Goal: Browse casually

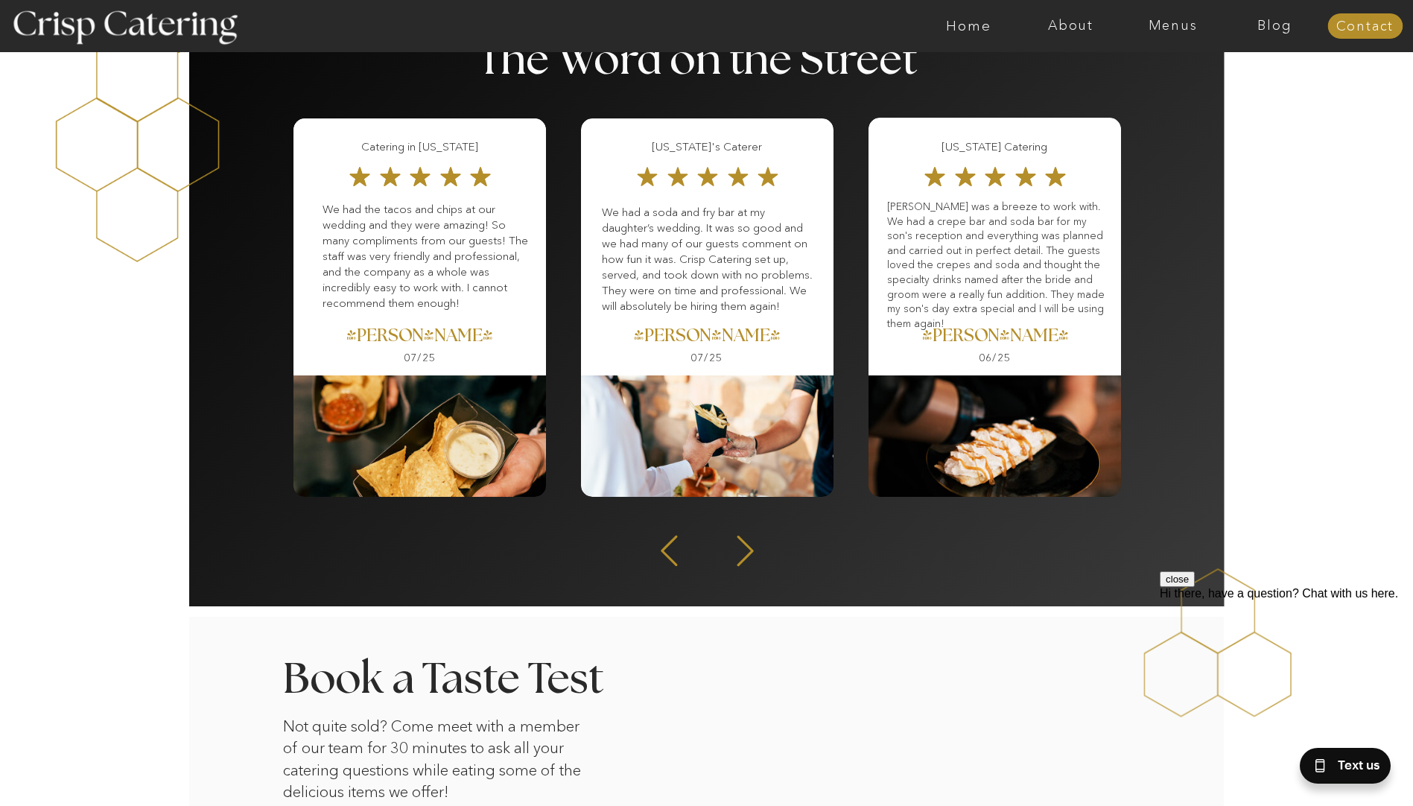
scroll to position [1893, 0]
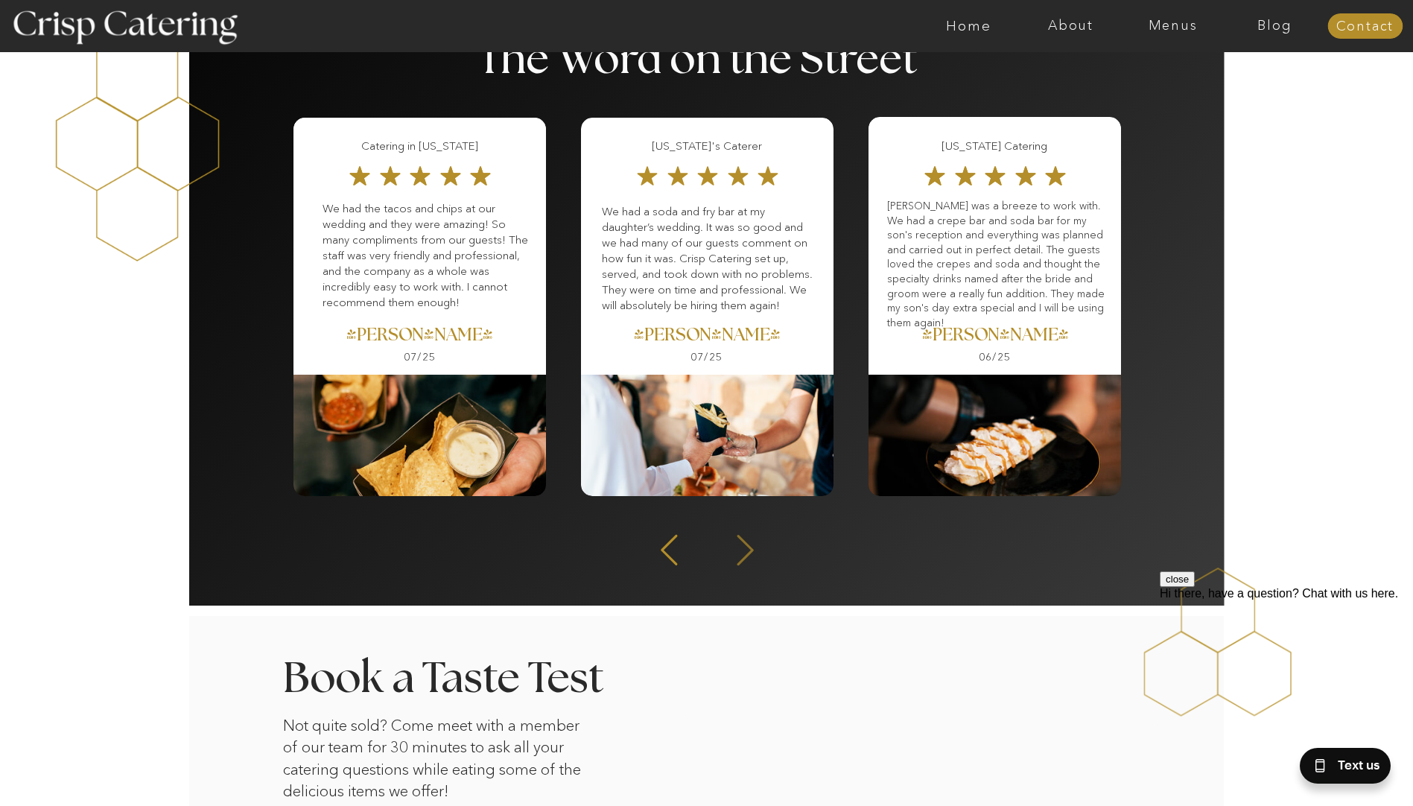
click at [740, 542] on icon at bounding box center [744, 550] width 39 height 36
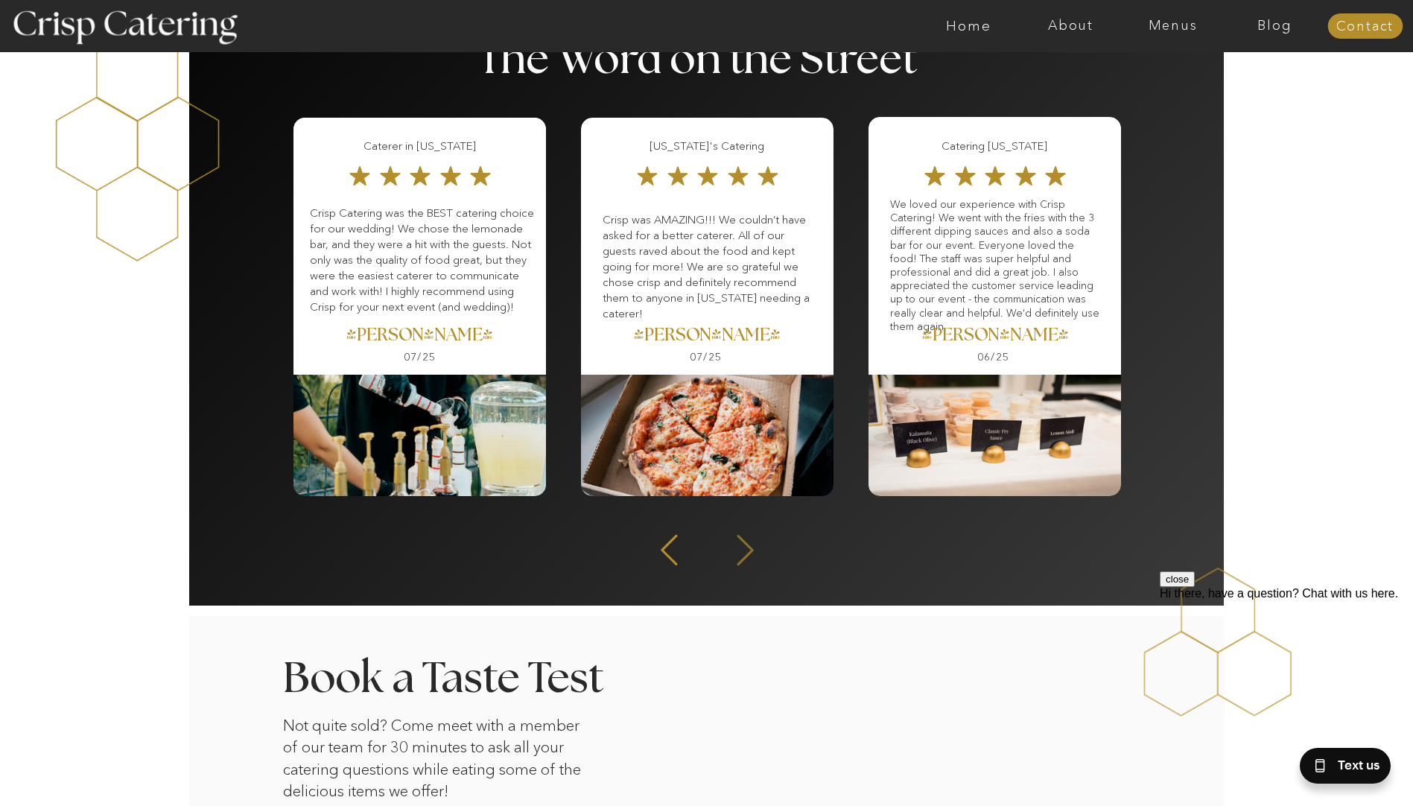
click at [740, 542] on icon at bounding box center [744, 550] width 39 height 36
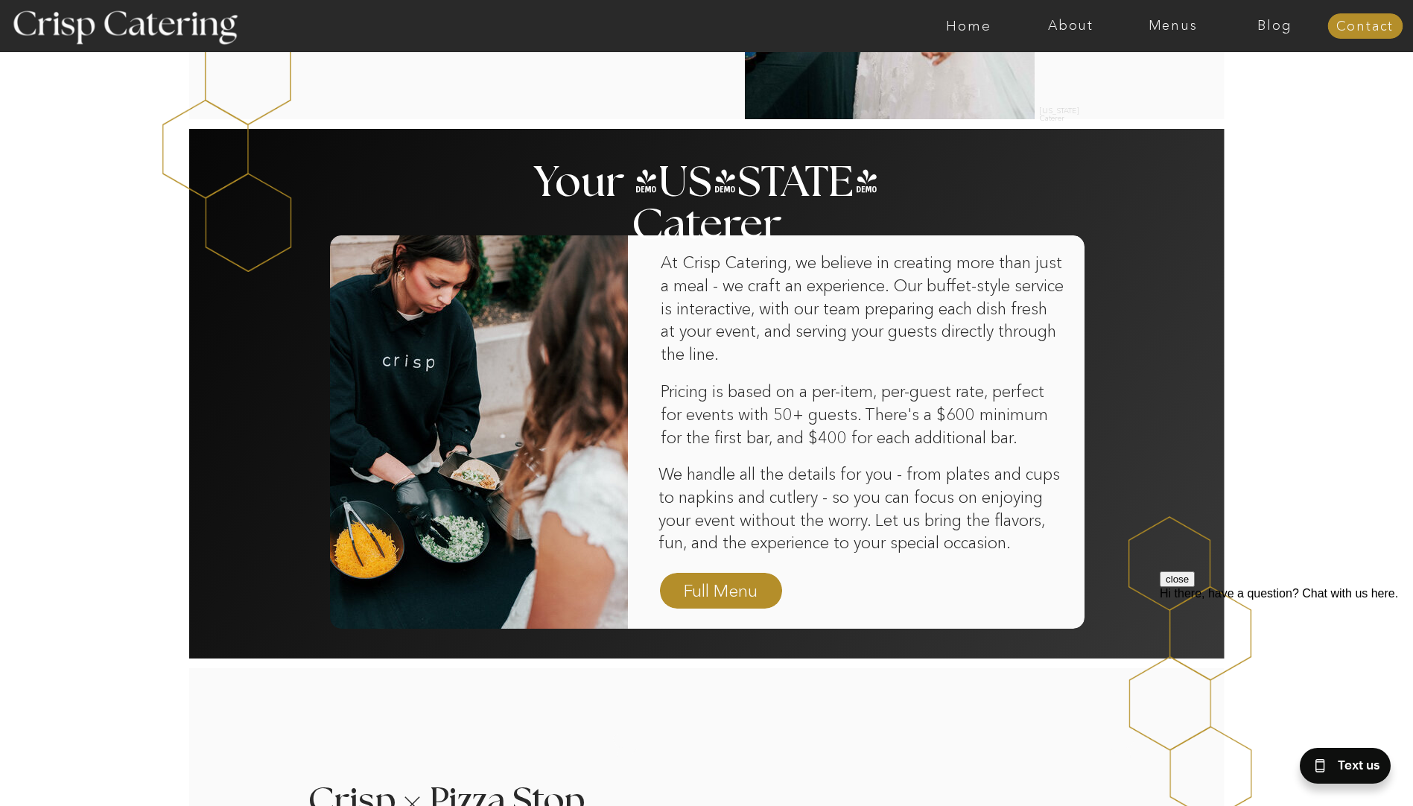
scroll to position [792, 0]
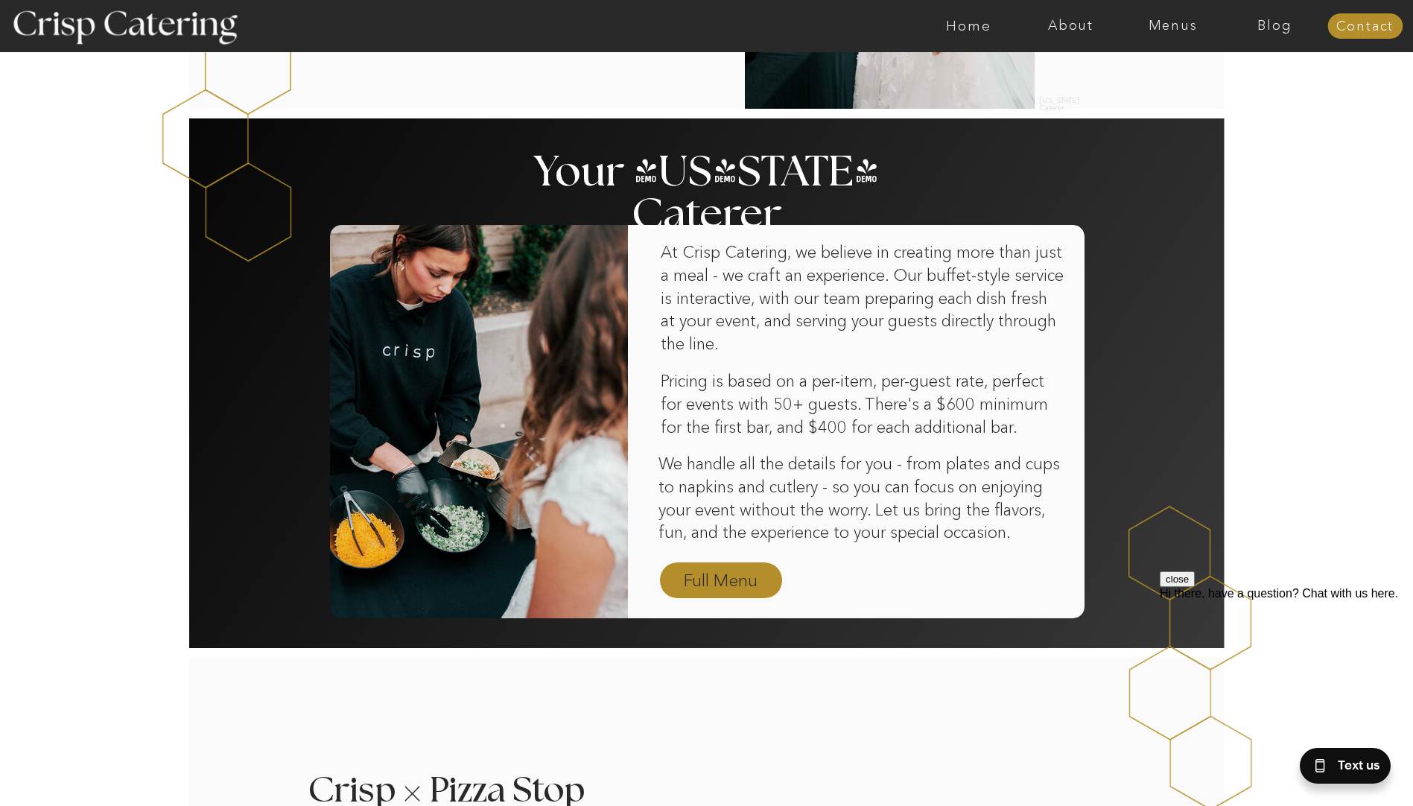
click at [713, 586] on nav "Full Menu" at bounding box center [721, 581] width 86 height 26
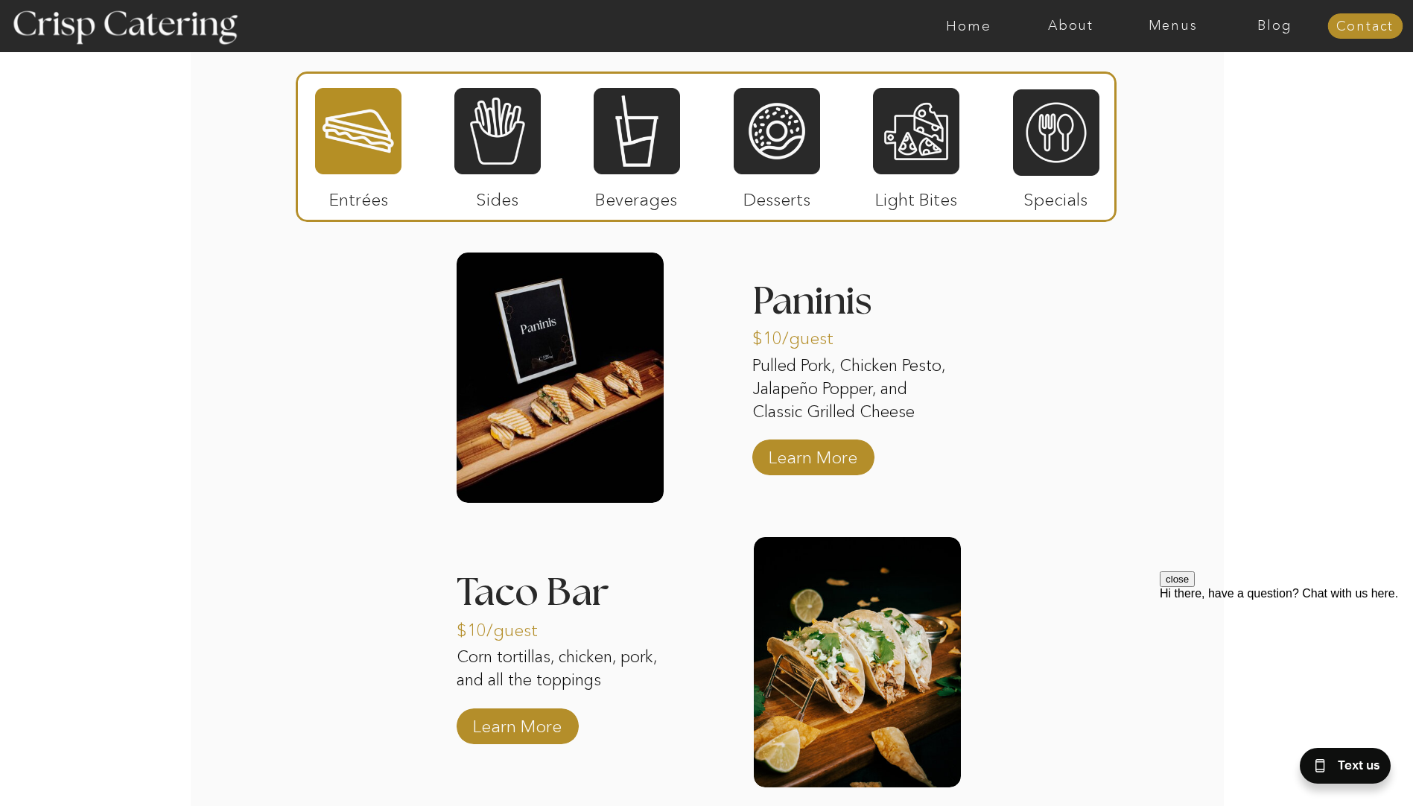
scroll to position [1490, 0]
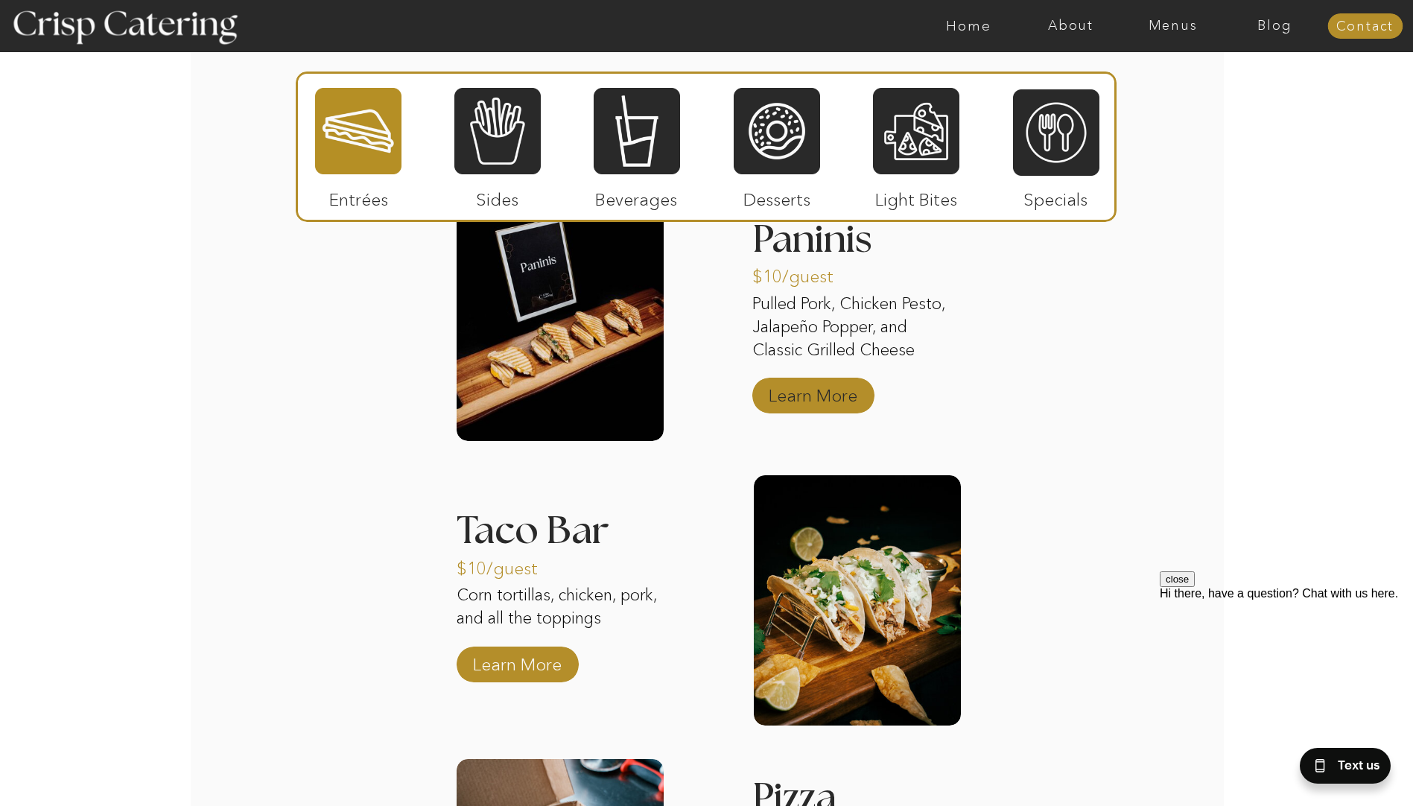
click at [797, 400] on p "Learn More" at bounding box center [812, 391] width 99 height 43
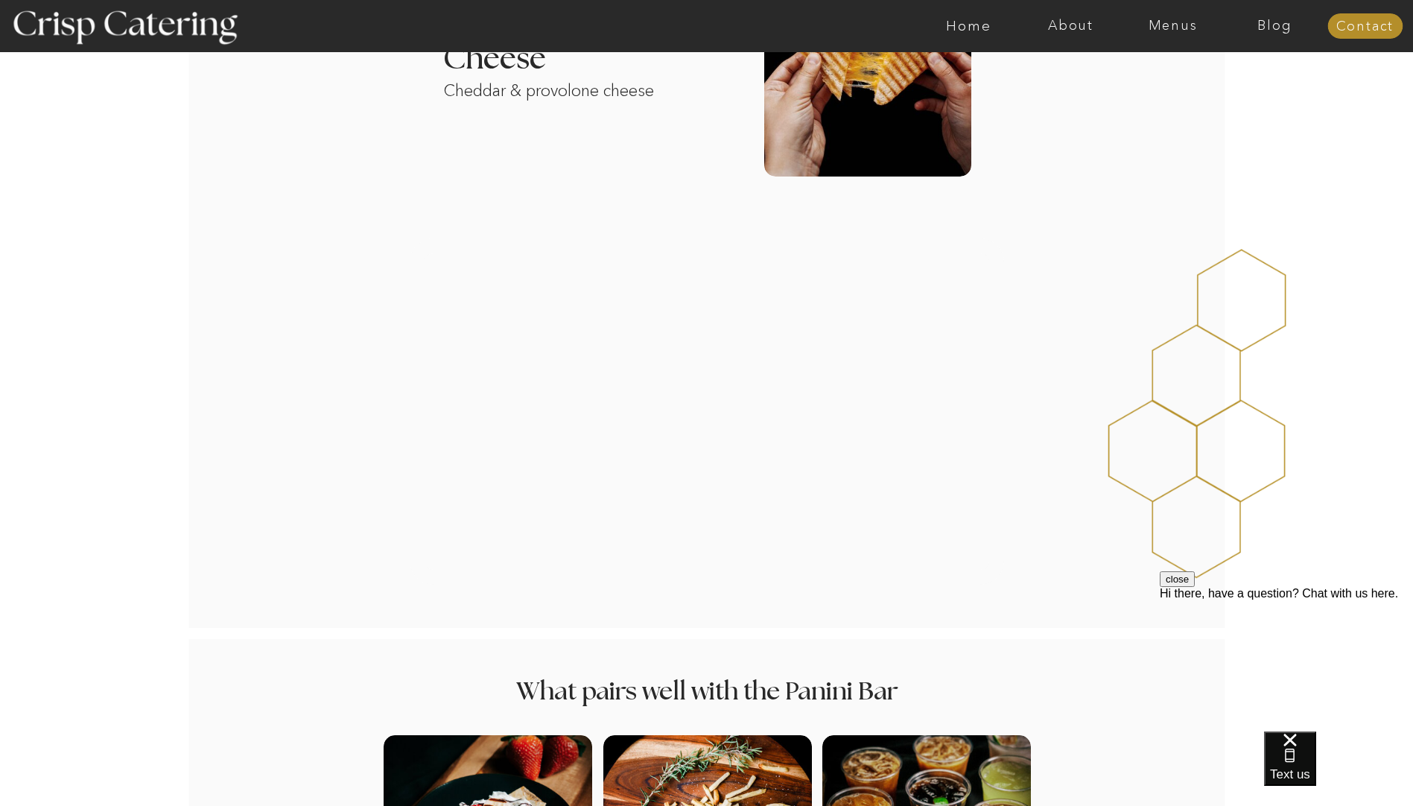
scroll to position [1365, 0]
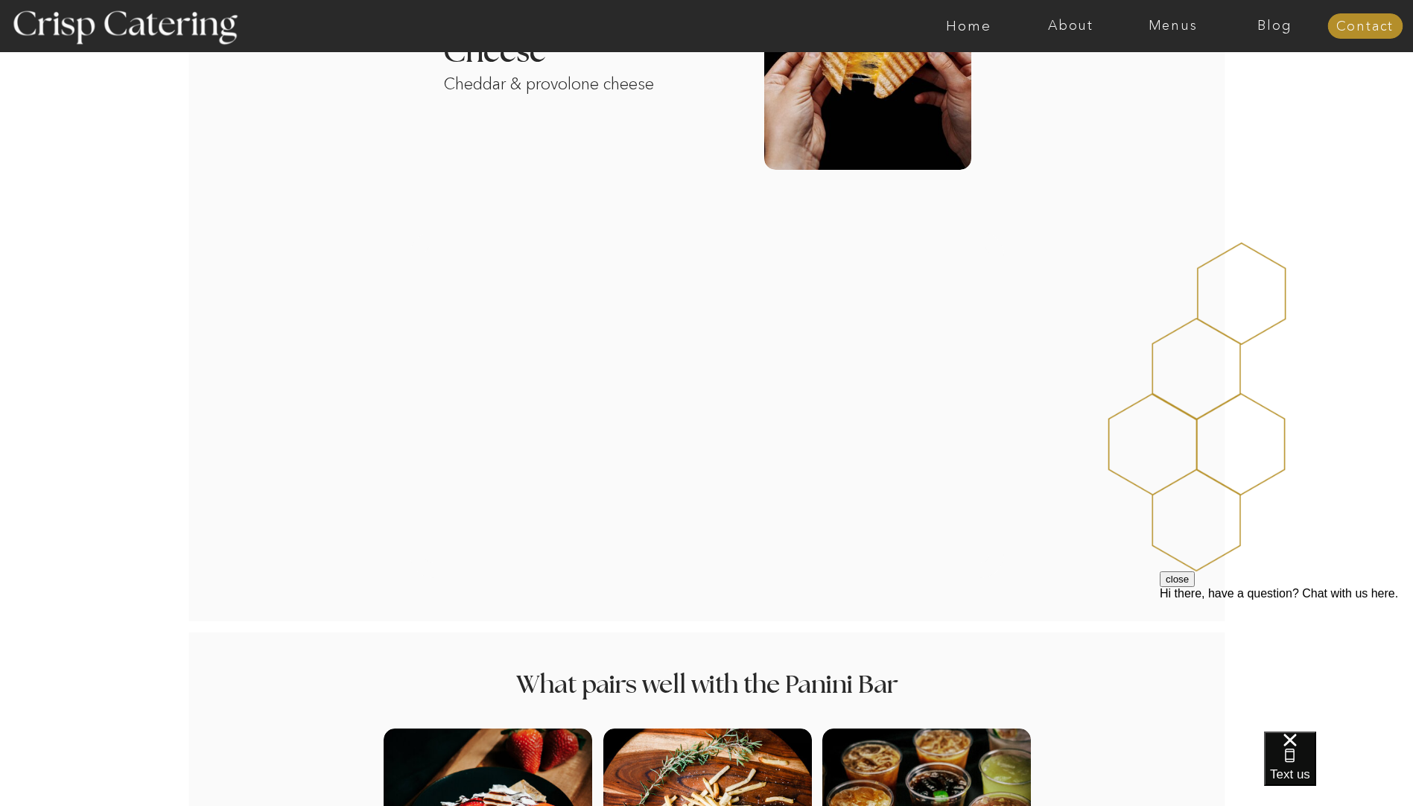
click at [703, 384] on div at bounding box center [707, 405] width 594 height 346
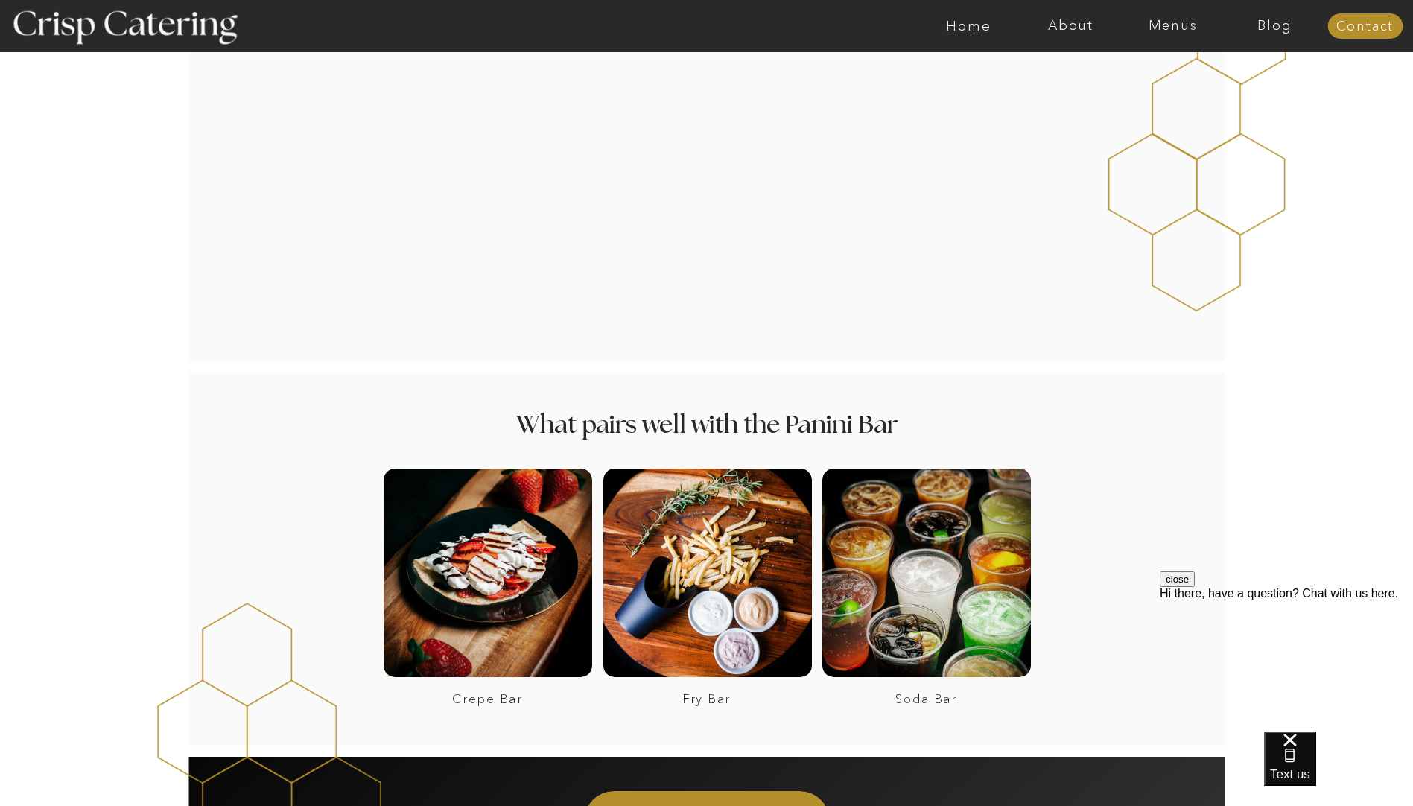
scroll to position [1707, 0]
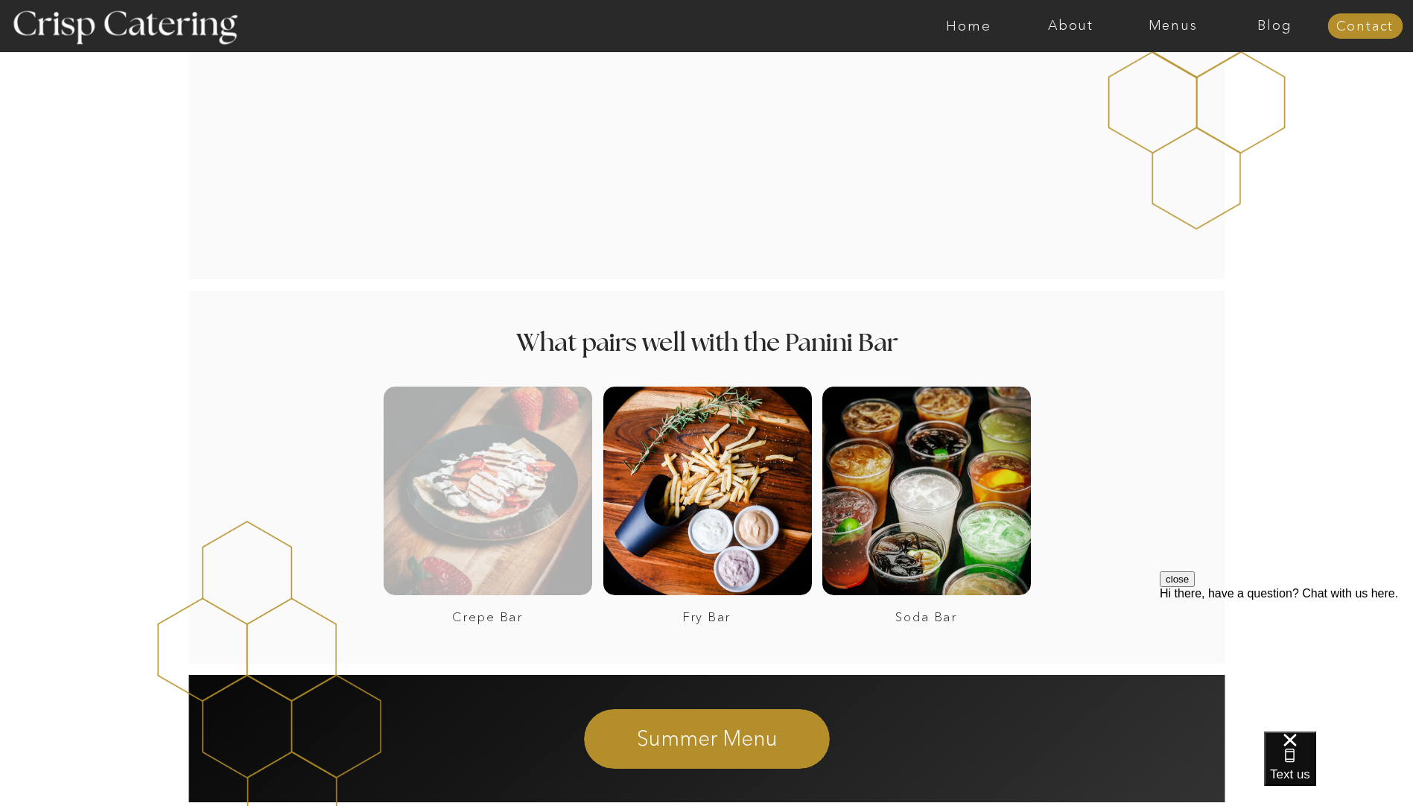
click at [480, 477] on div at bounding box center [488, 491] width 209 height 209
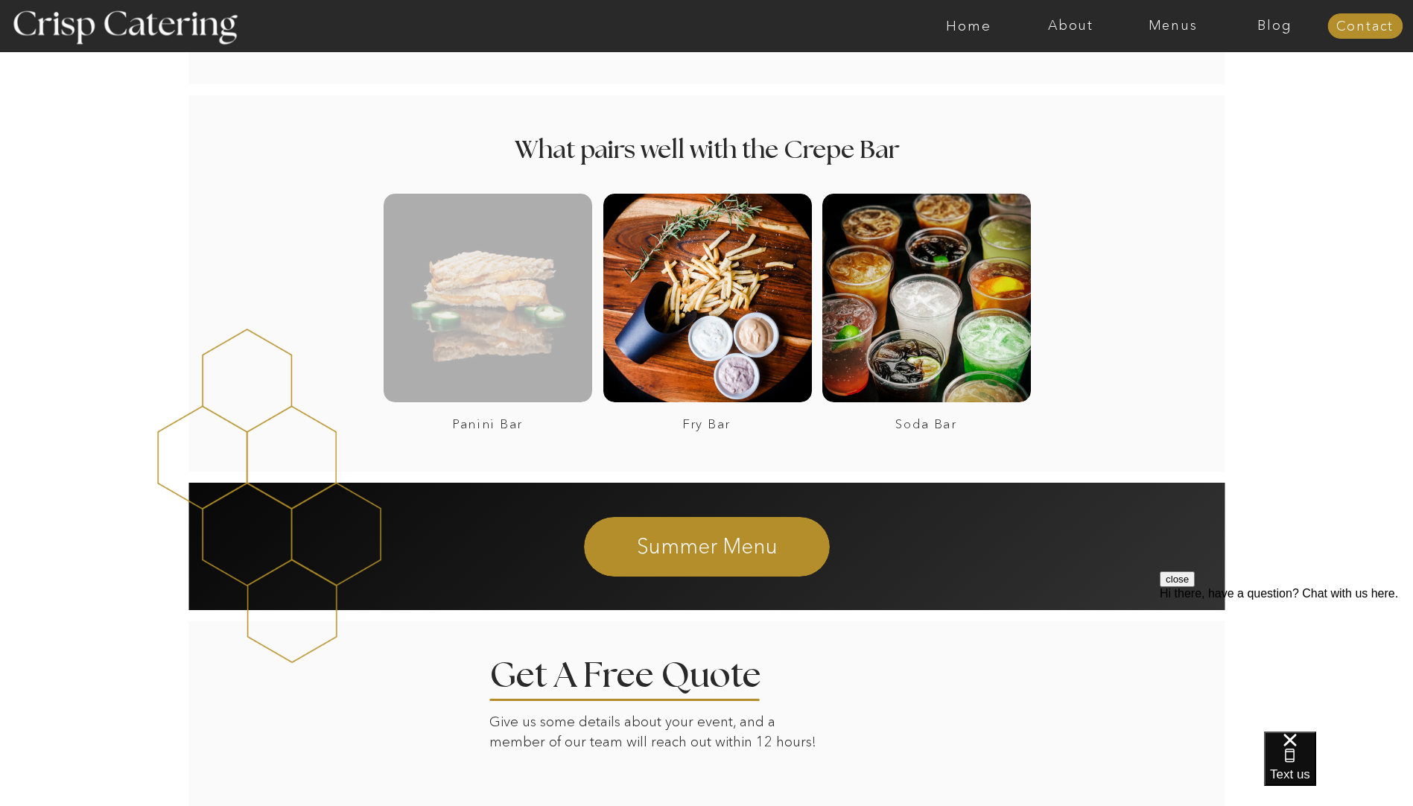
scroll to position [2141, 0]
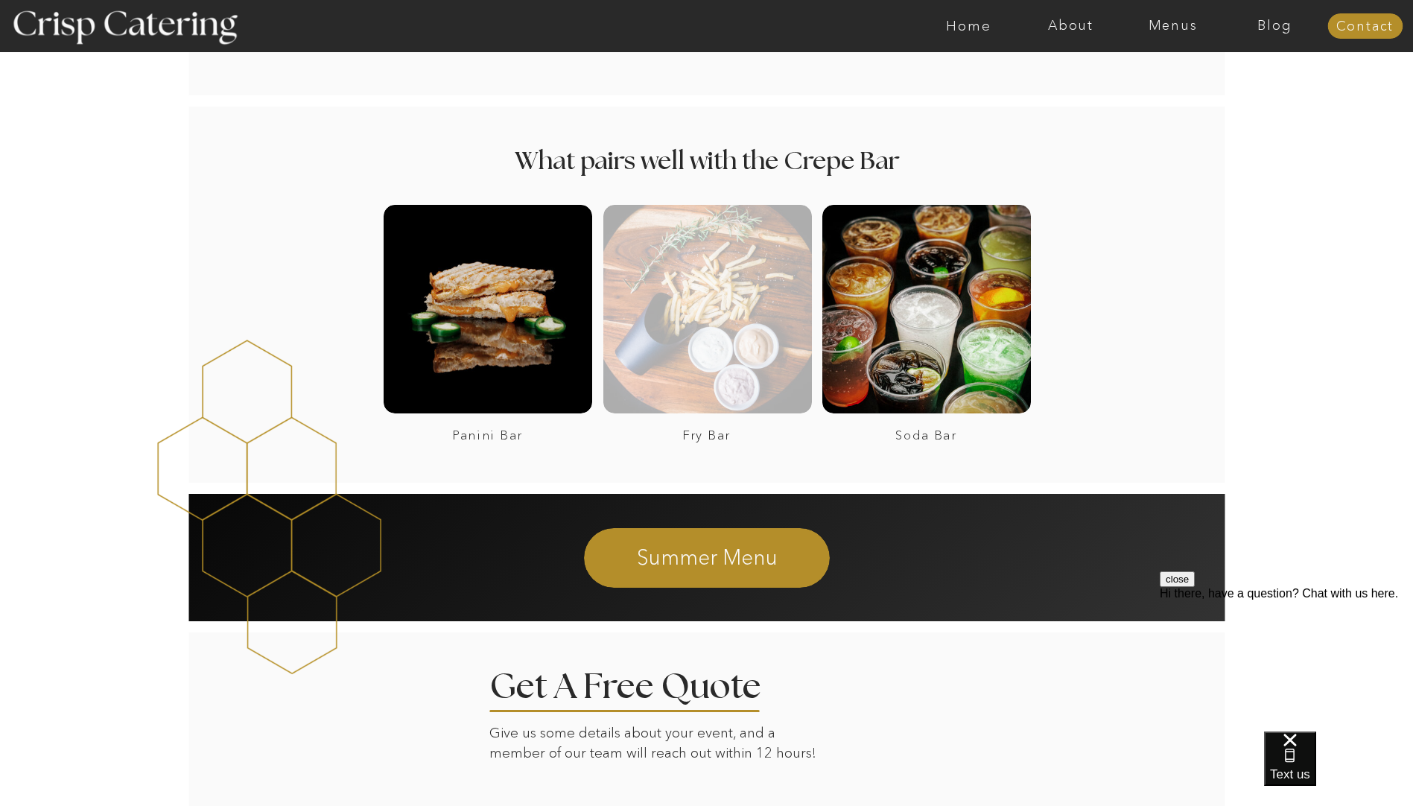
click at [653, 291] on div at bounding box center [707, 309] width 209 height 209
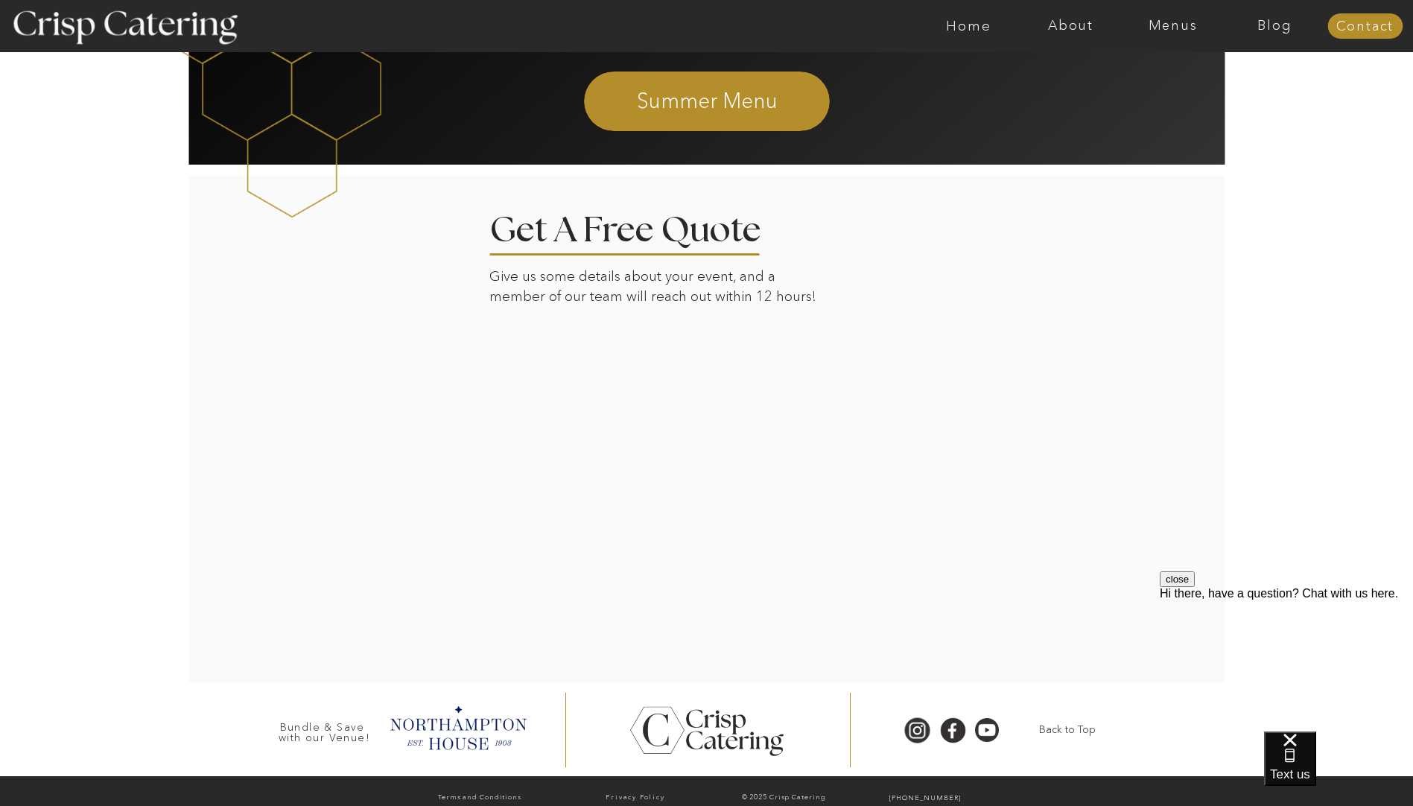
scroll to position [1858, 0]
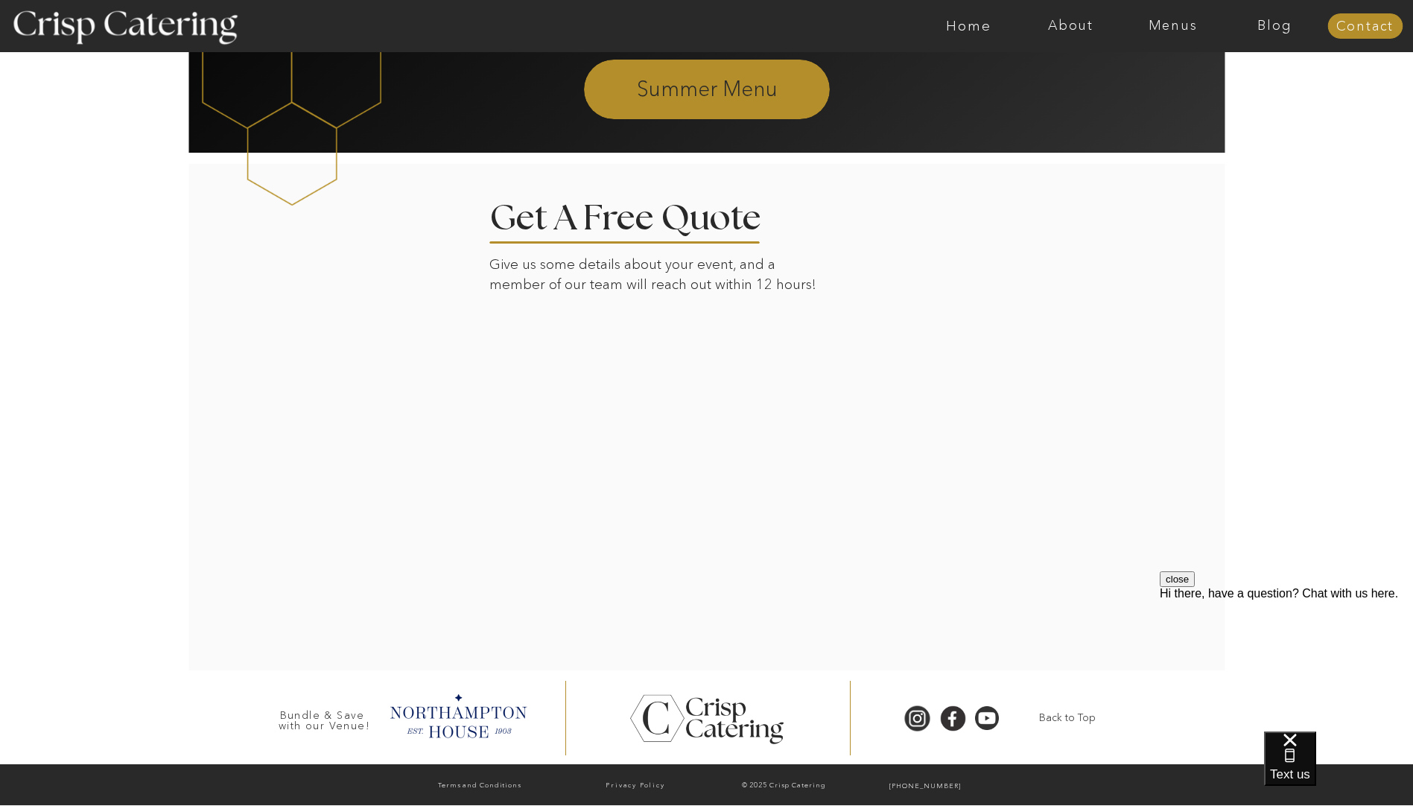
click at [684, 86] on p "Summer Menu" at bounding box center [707, 87] width 404 height 27
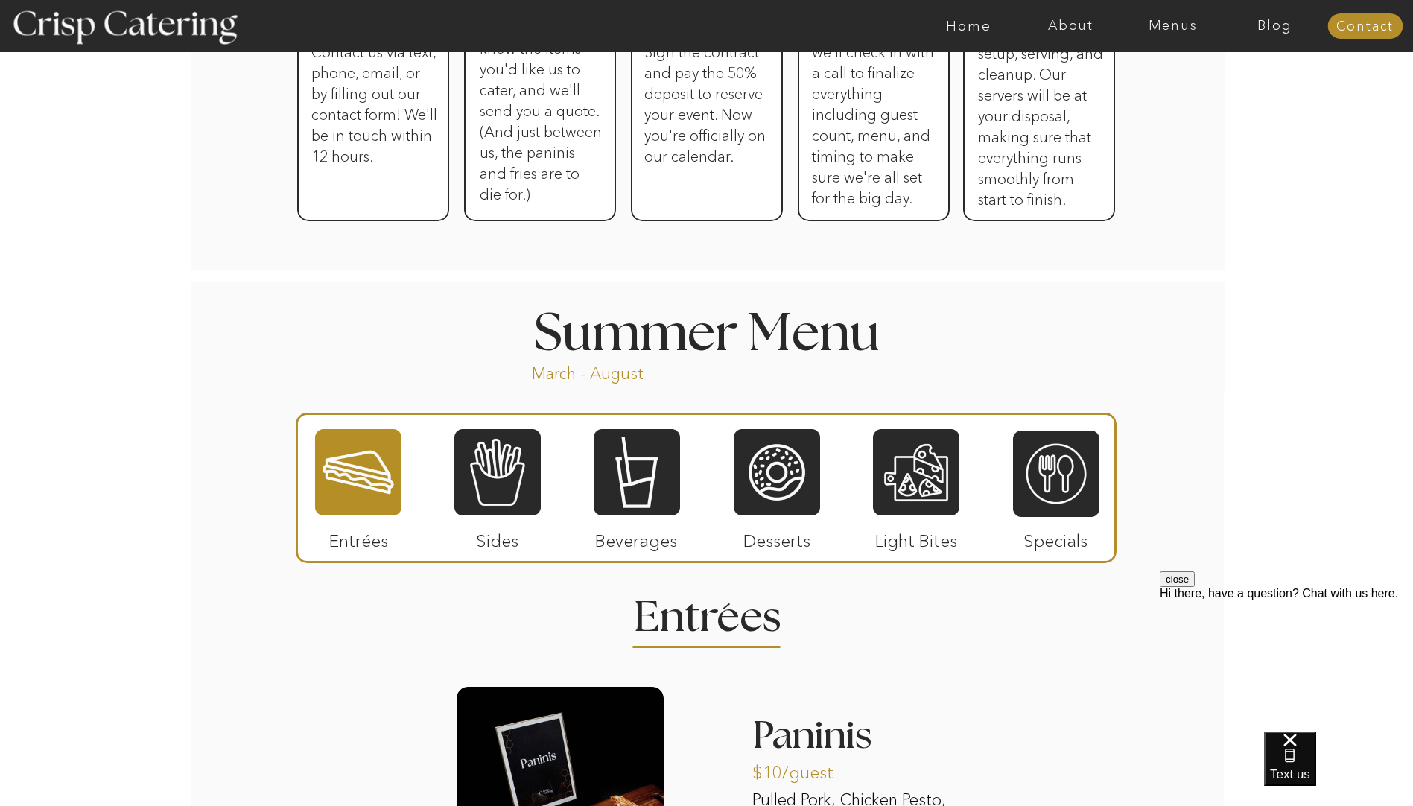
scroll to position [1086, 0]
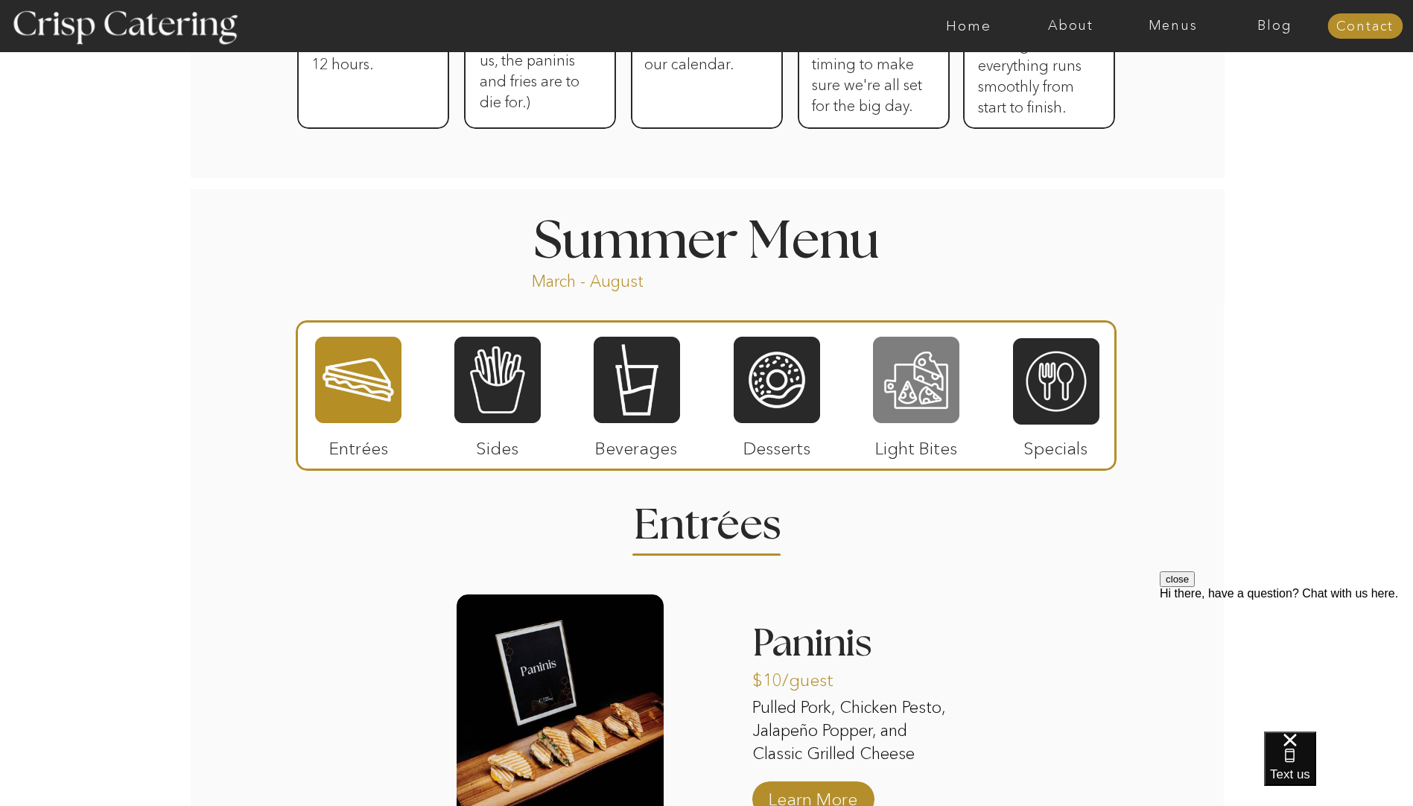
click at [915, 387] on div at bounding box center [916, 379] width 86 height 89
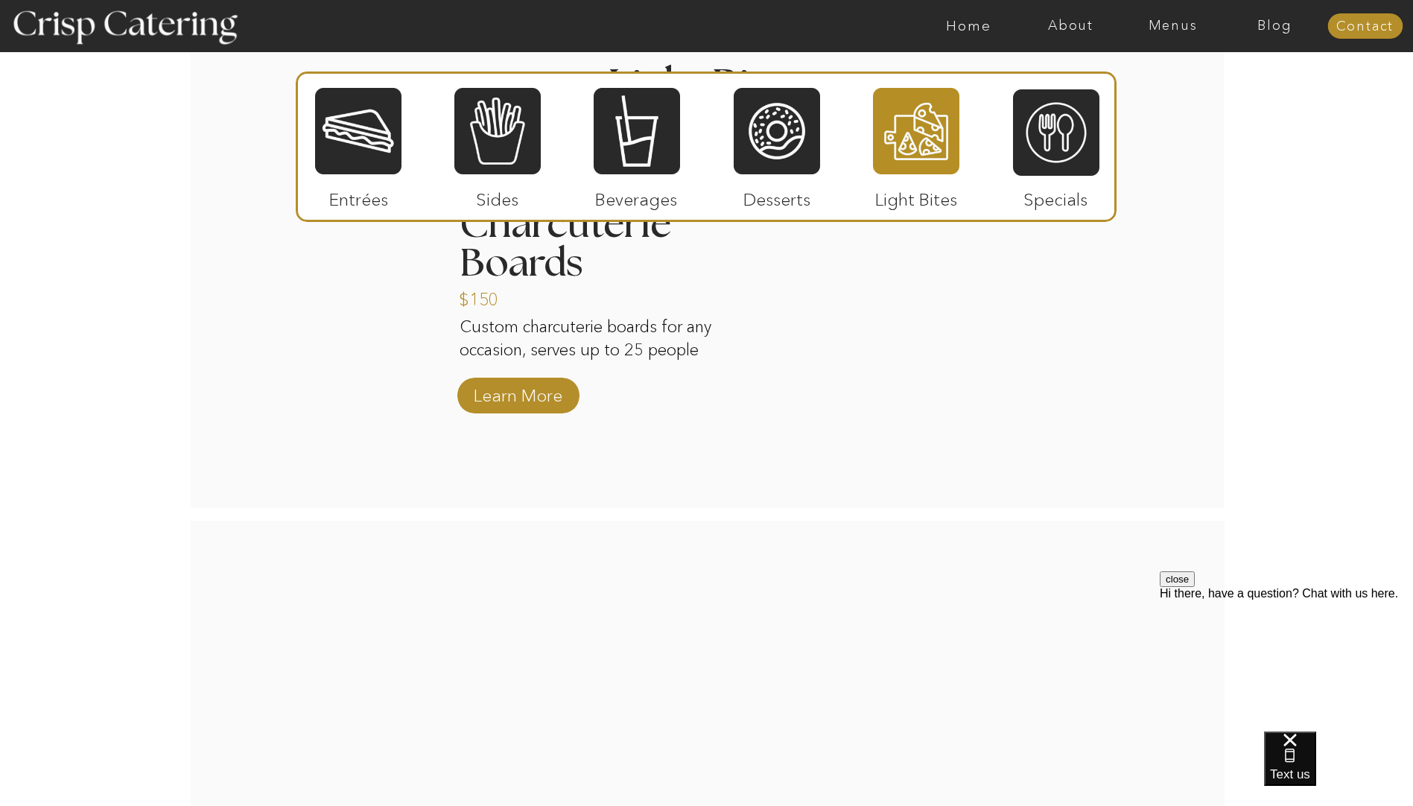
scroll to position [1509, 0]
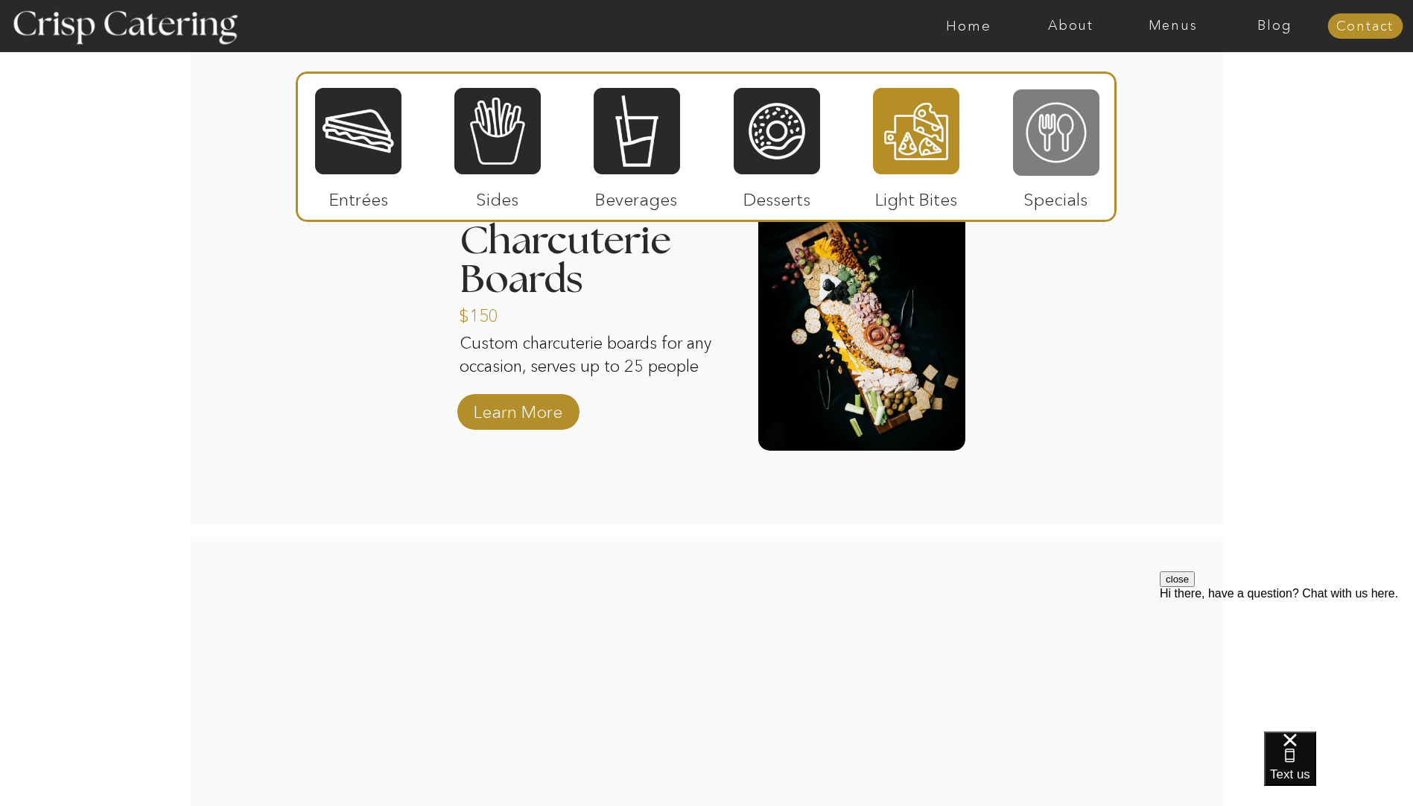
click at [1052, 139] on div at bounding box center [1056, 132] width 86 height 89
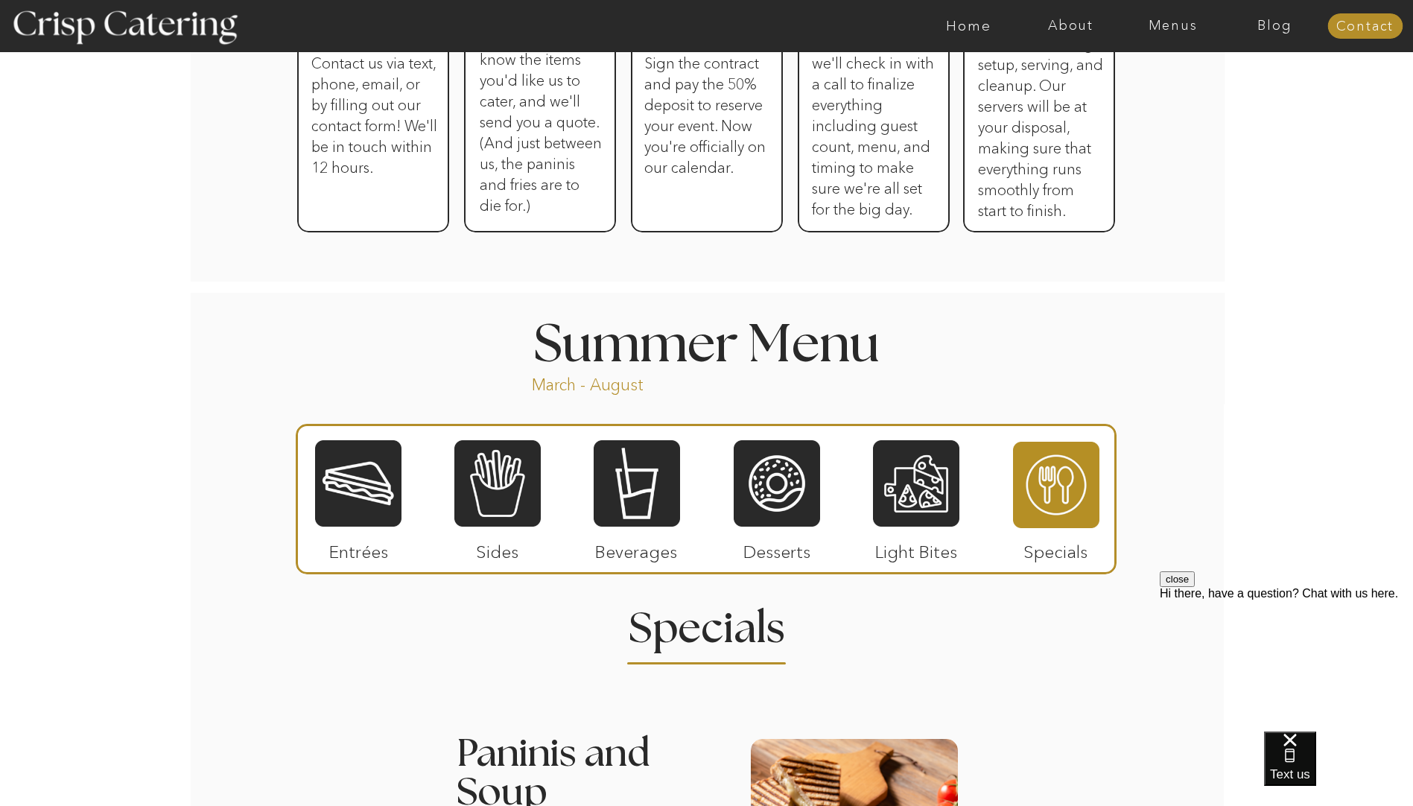
scroll to position [982, 0]
click at [504, 475] on div at bounding box center [497, 483] width 86 height 89
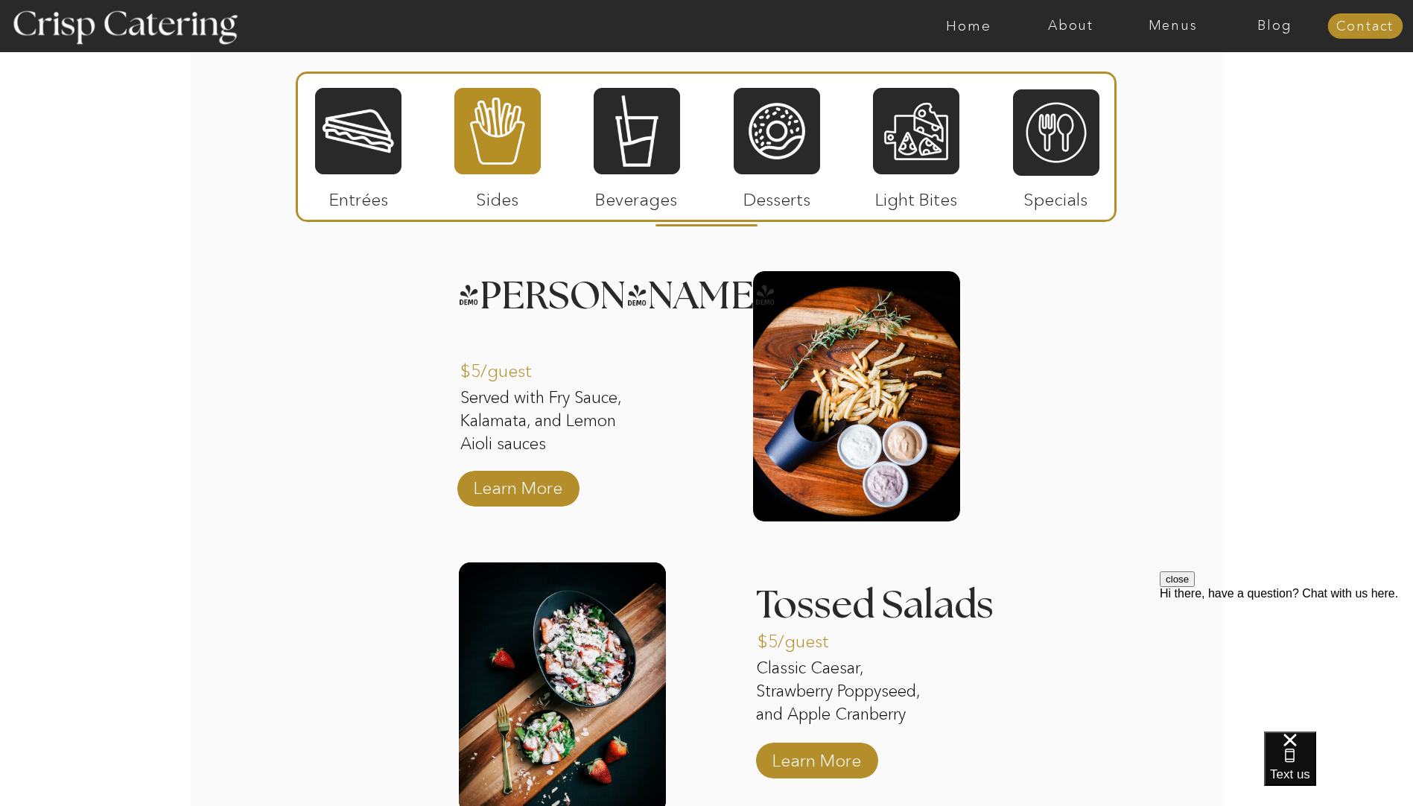
scroll to position [1385, 0]
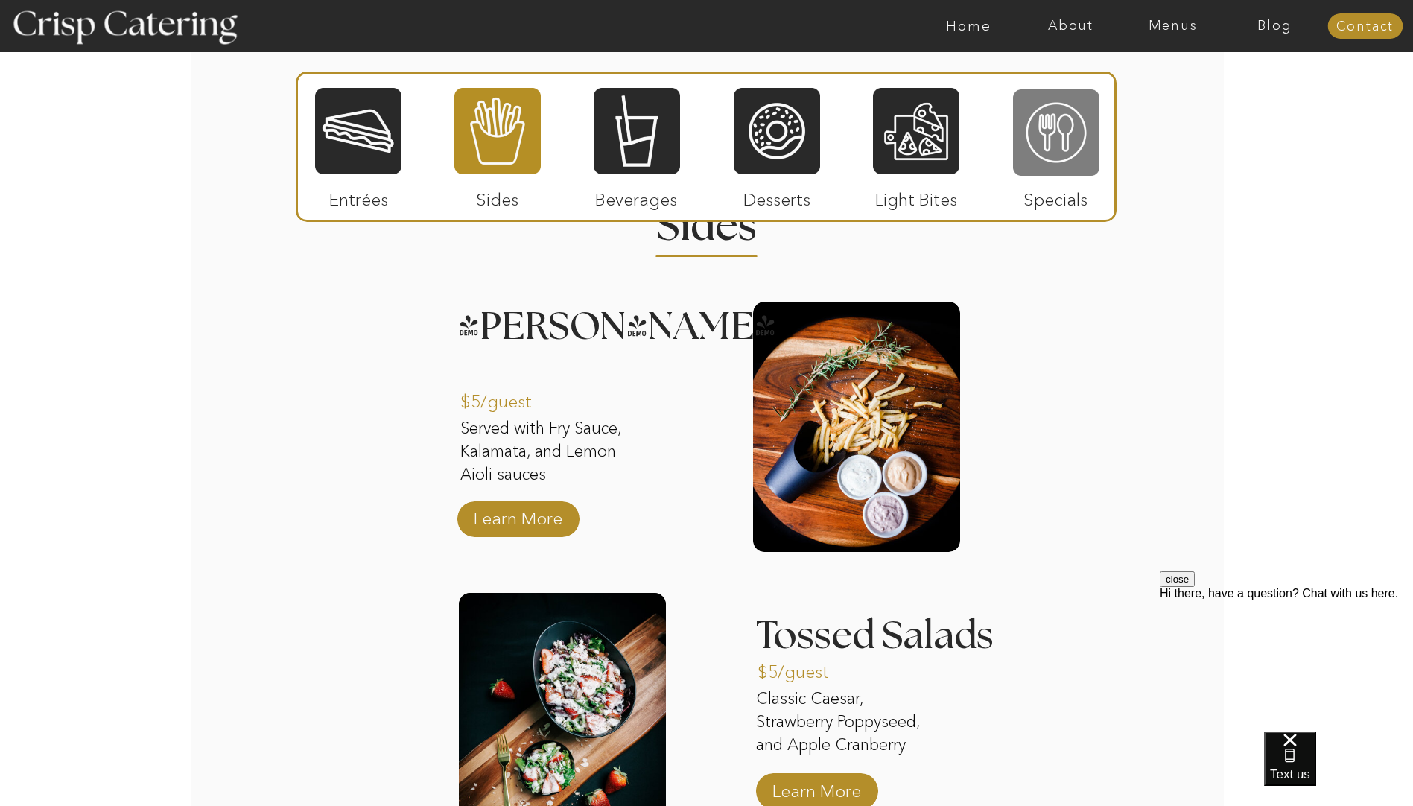
click at [1067, 132] on div at bounding box center [1056, 132] width 86 height 89
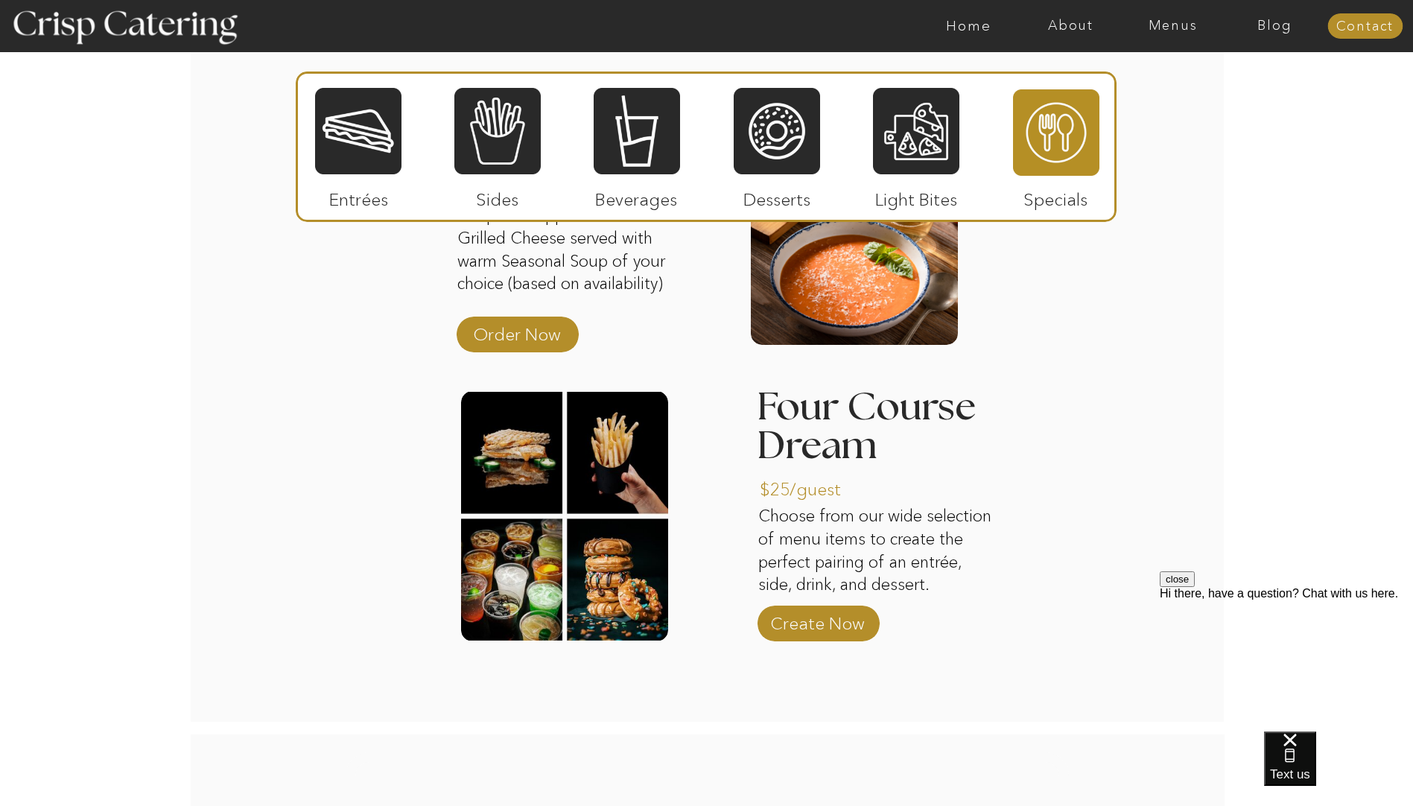
scroll to position [1633, 0]
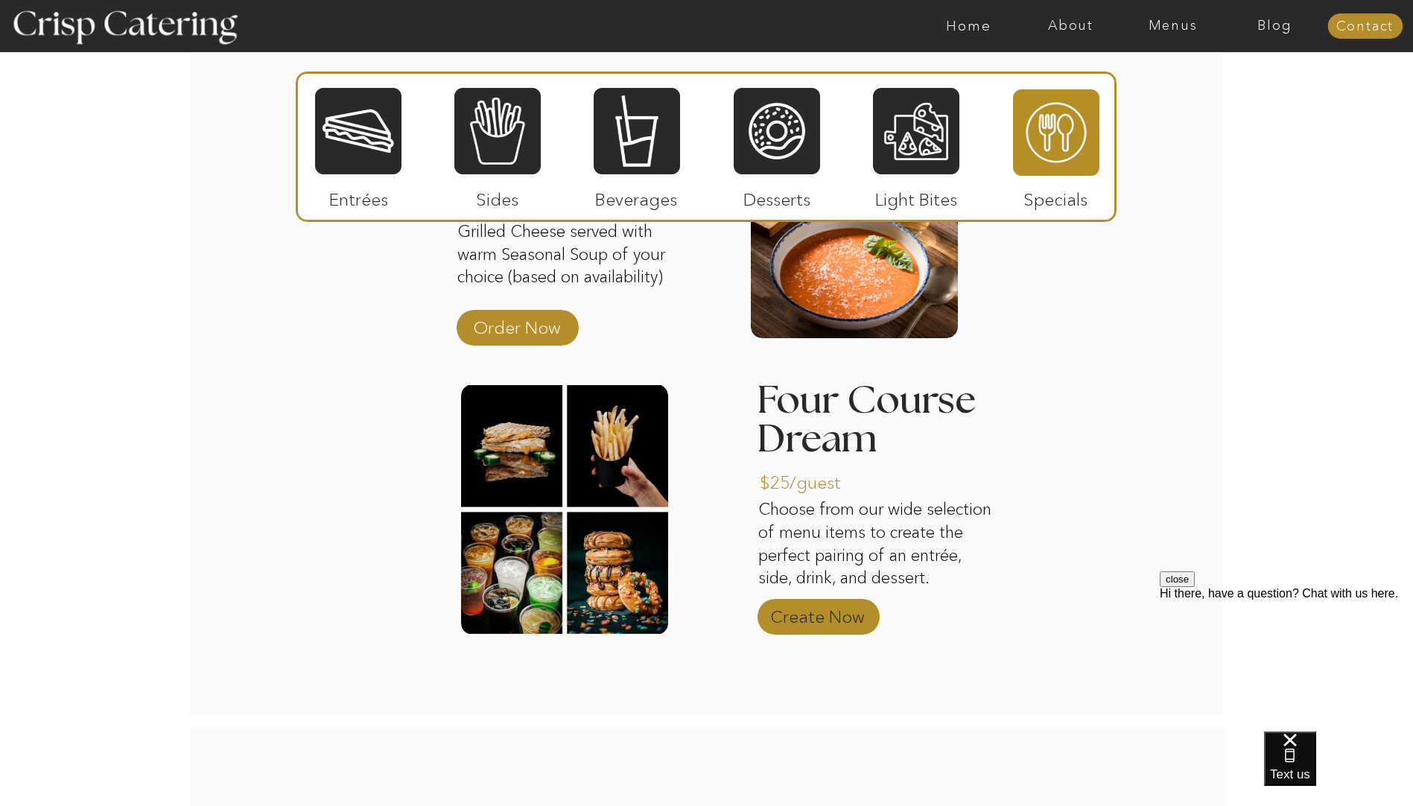
click at [830, 614] on p "Create Now" at bounding box center [817, 612] width 99 height 43
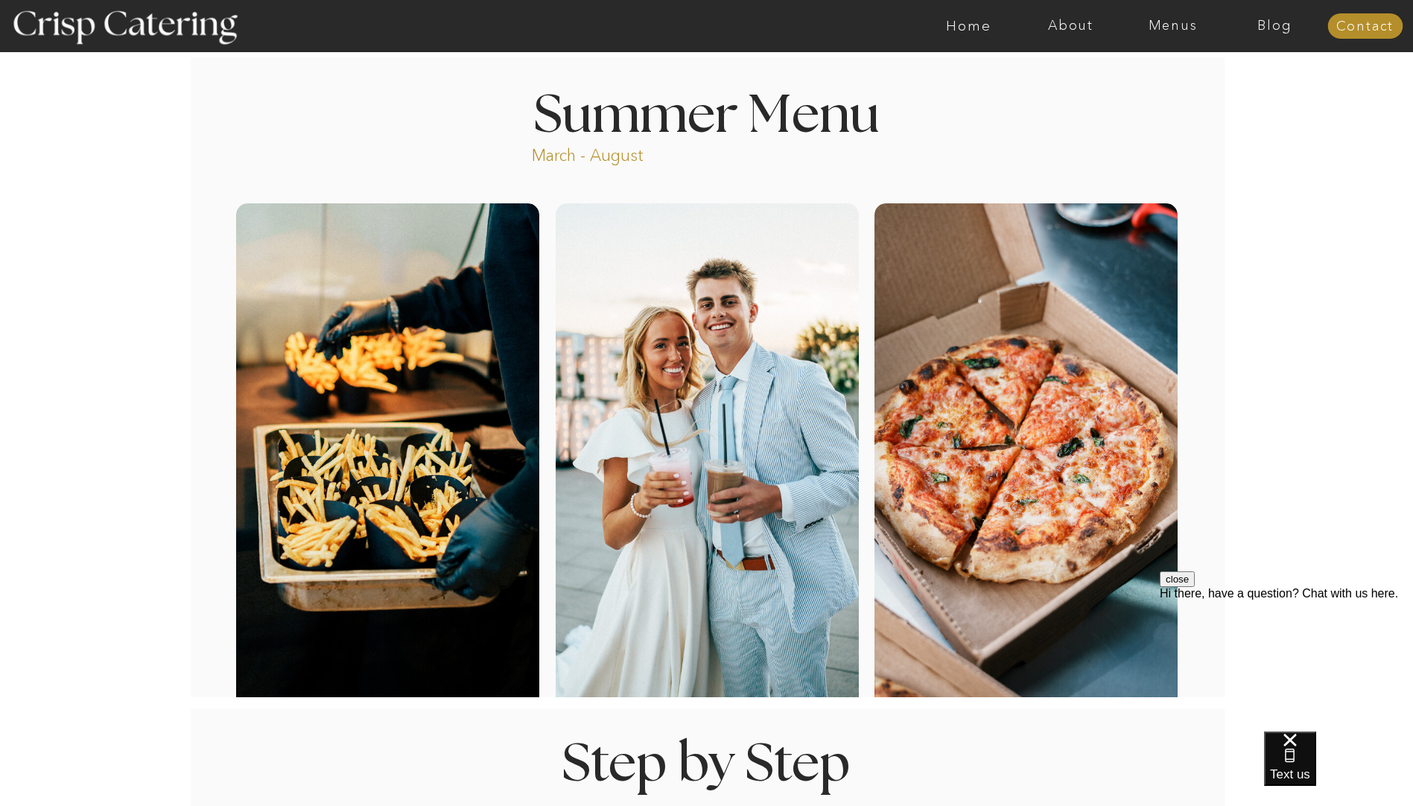
scroll to position [0, 0]
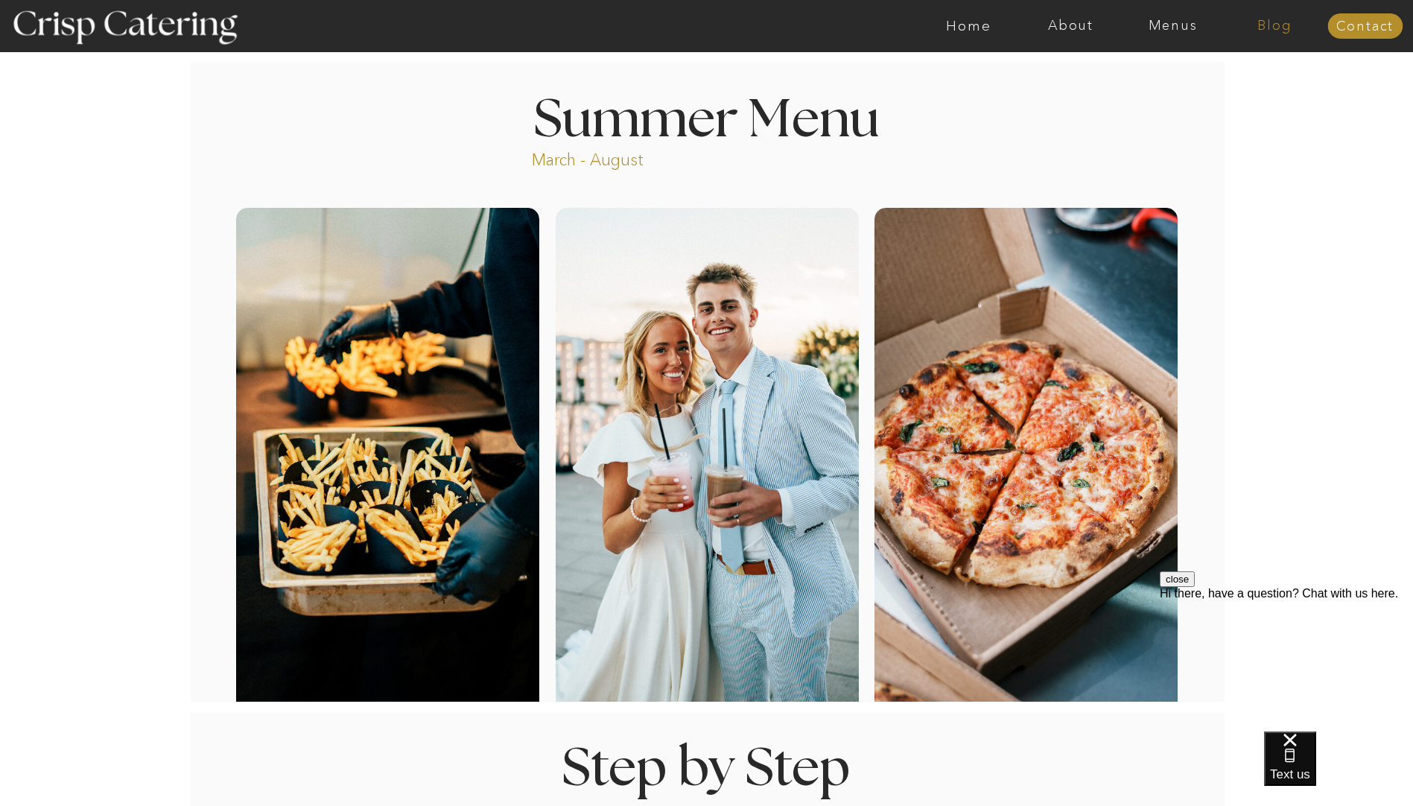
click at [1272, 22] on nav "Blog" at bounding box center [1275, 26] width 102 height 15
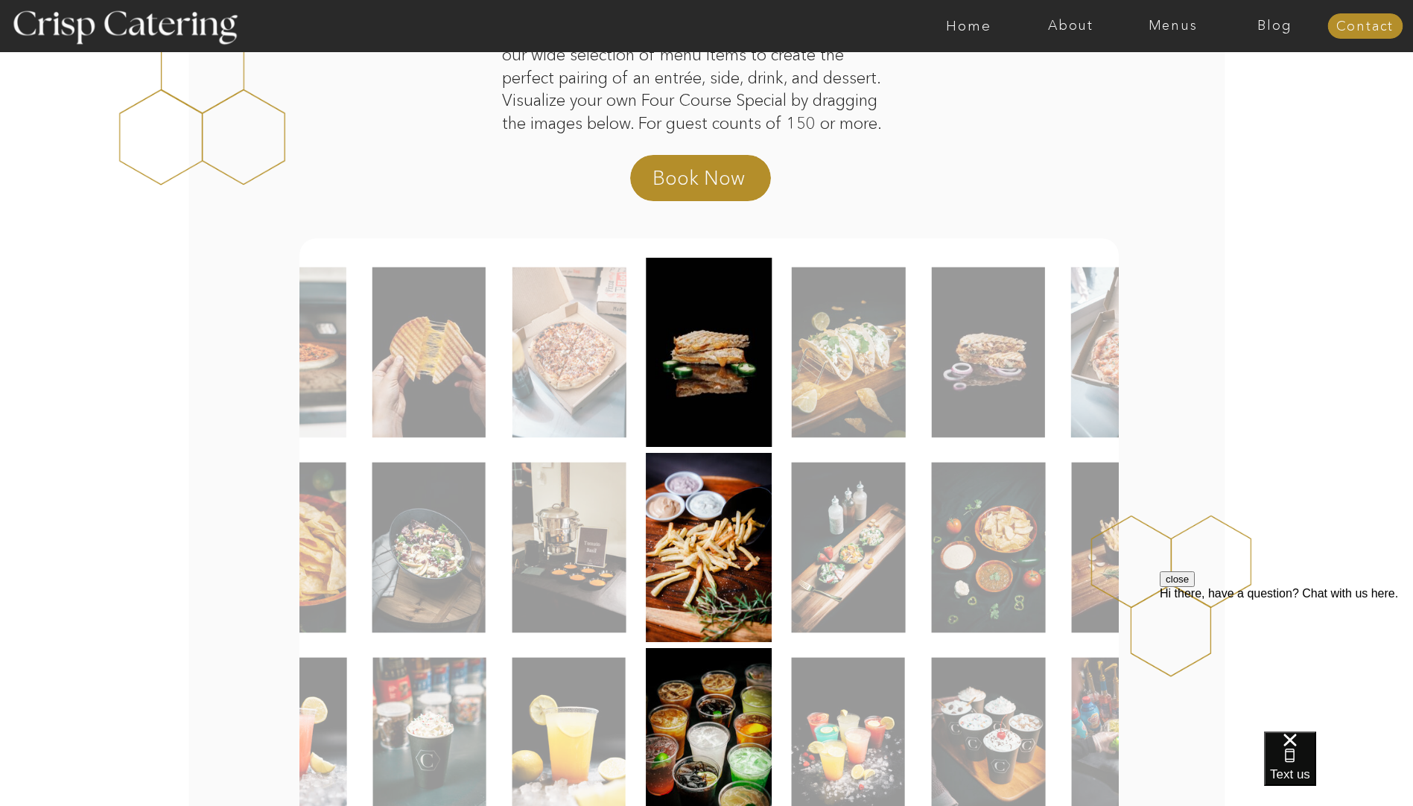
scroll to position [171, 0]
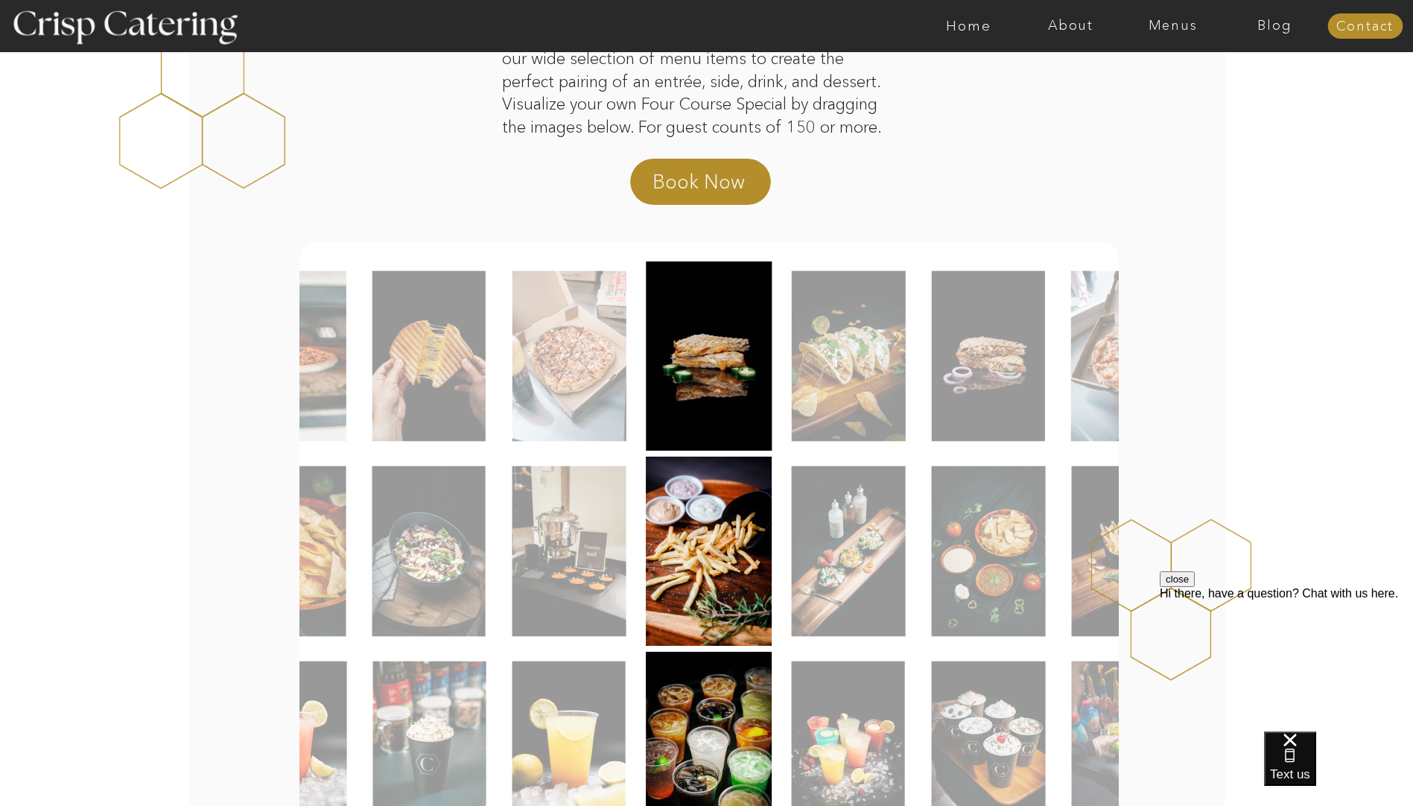
click at [566, 340] on img at bounding box center [569, 356] width 114 height 171
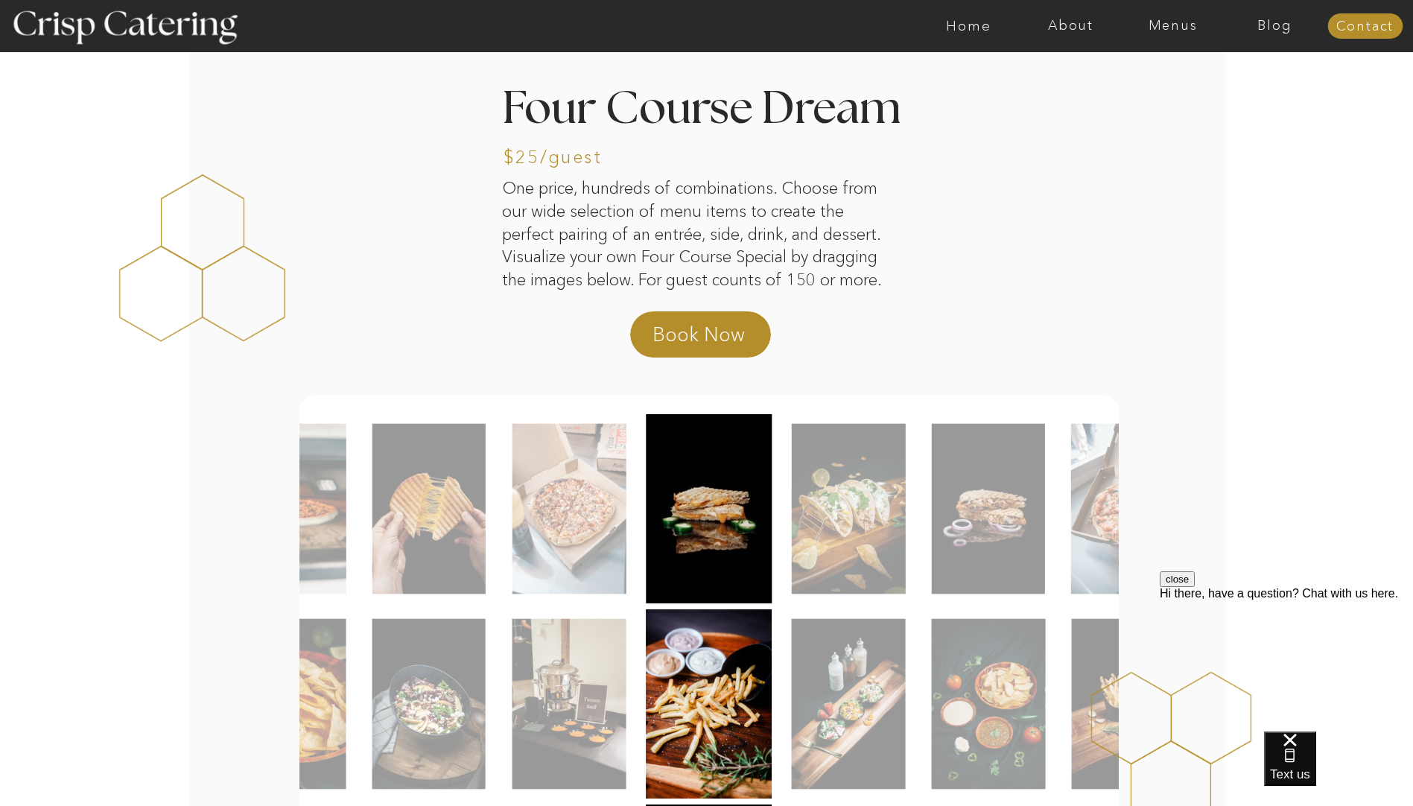
scroll to position [0, 0]
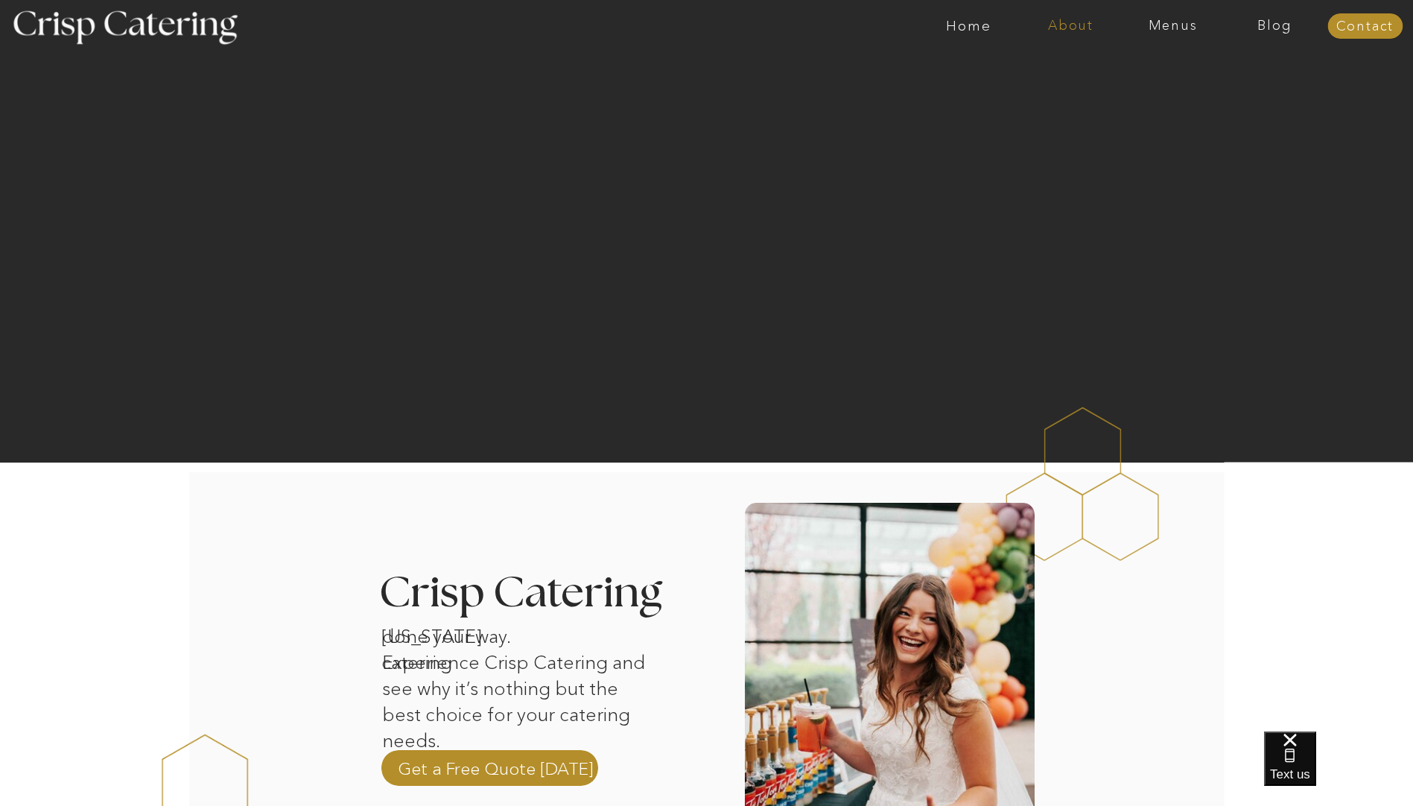
click at [1073, 26] on nav "About" at bounding box center [1071, 26] width 102 height 15
click at [1043, 107] on nav "faq" at bounding box center [1069, 107] width 74 height 14
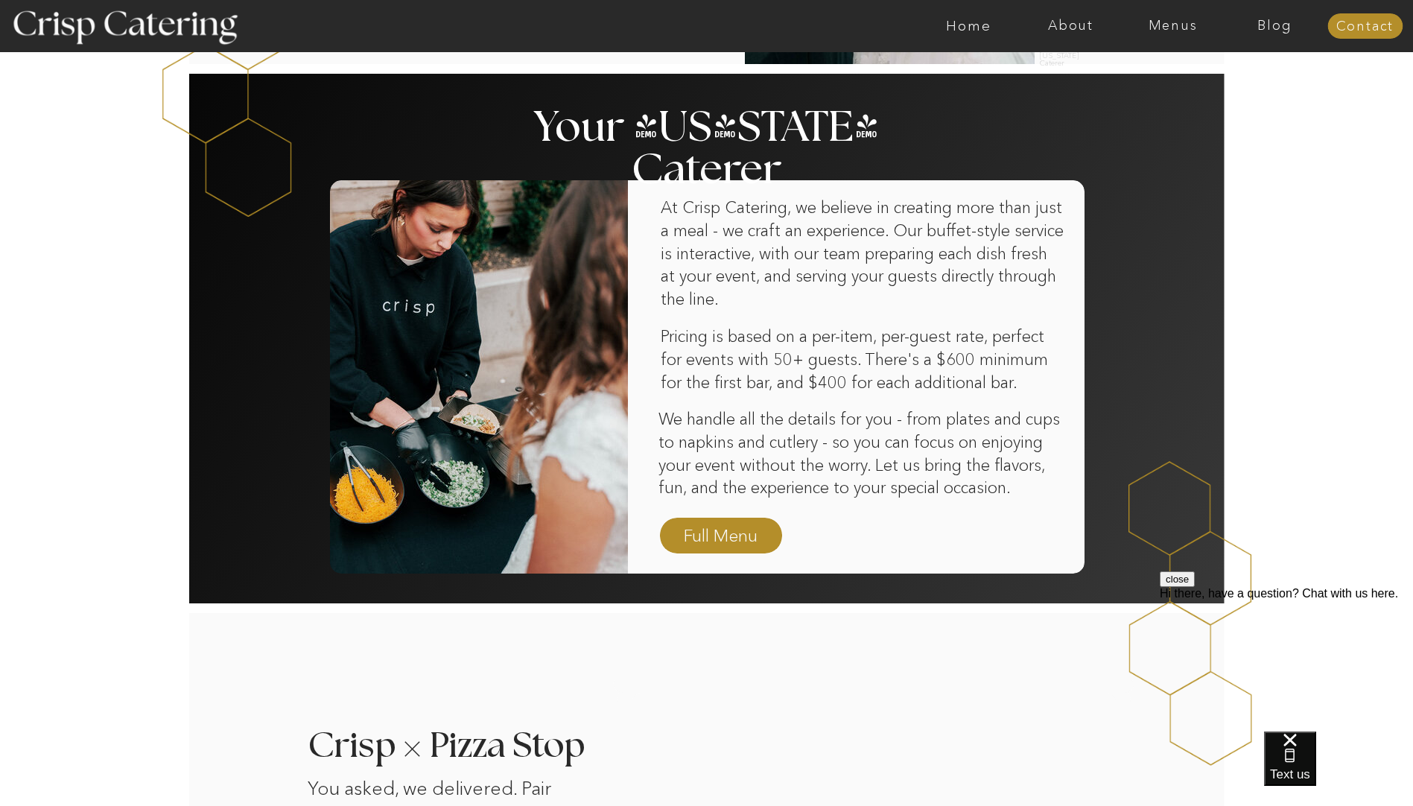
scroll to position [714, 0]
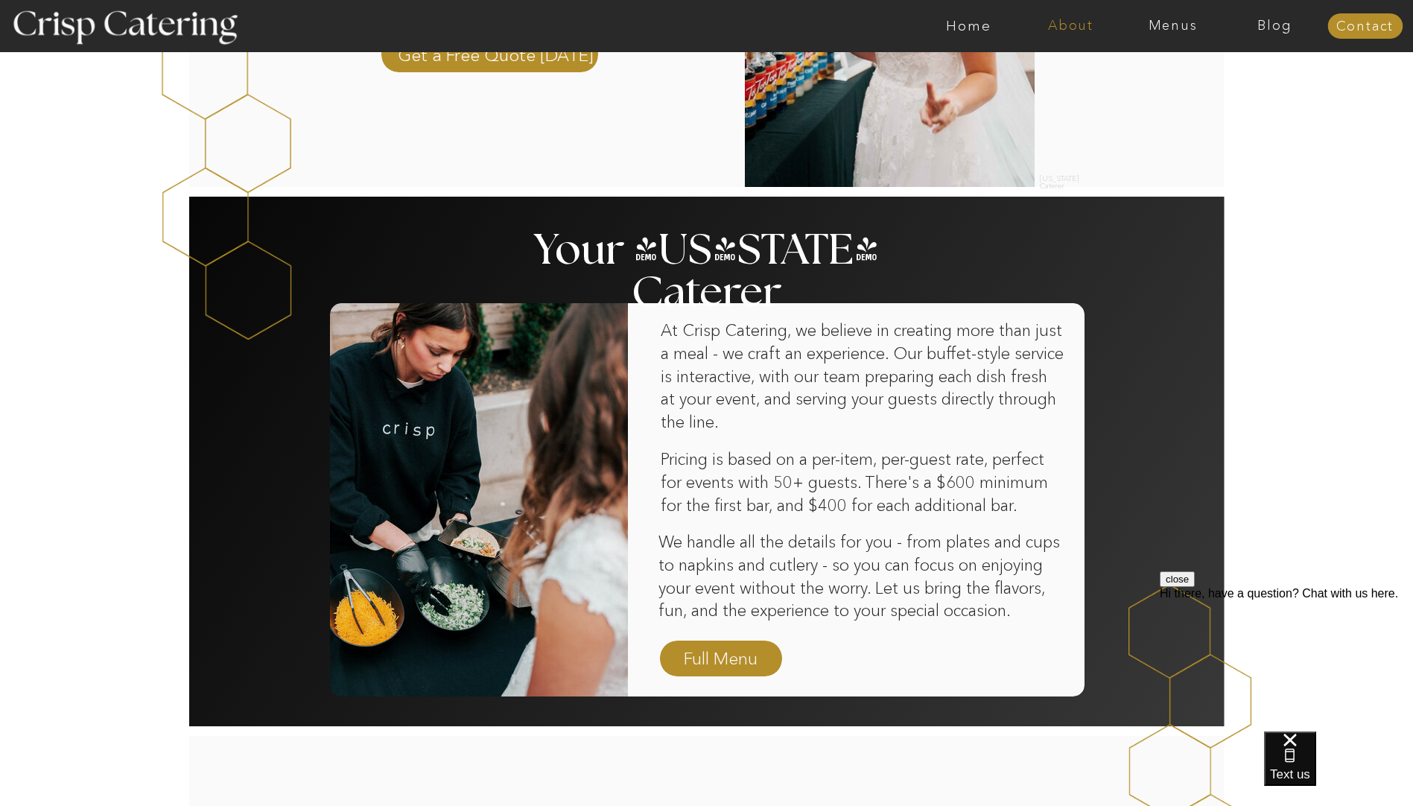
click at [1065, 30] on nav "About" at bounding box center [1071, 26] width 102 height 15
click at [1174, 31] on nav "Menus" at bounding box center [1173, 26] width 102 height 15
click at [1135, 90] on nav "Winter (Sep-Feb)" at bounding box center [1172, 87] width 122 height 14
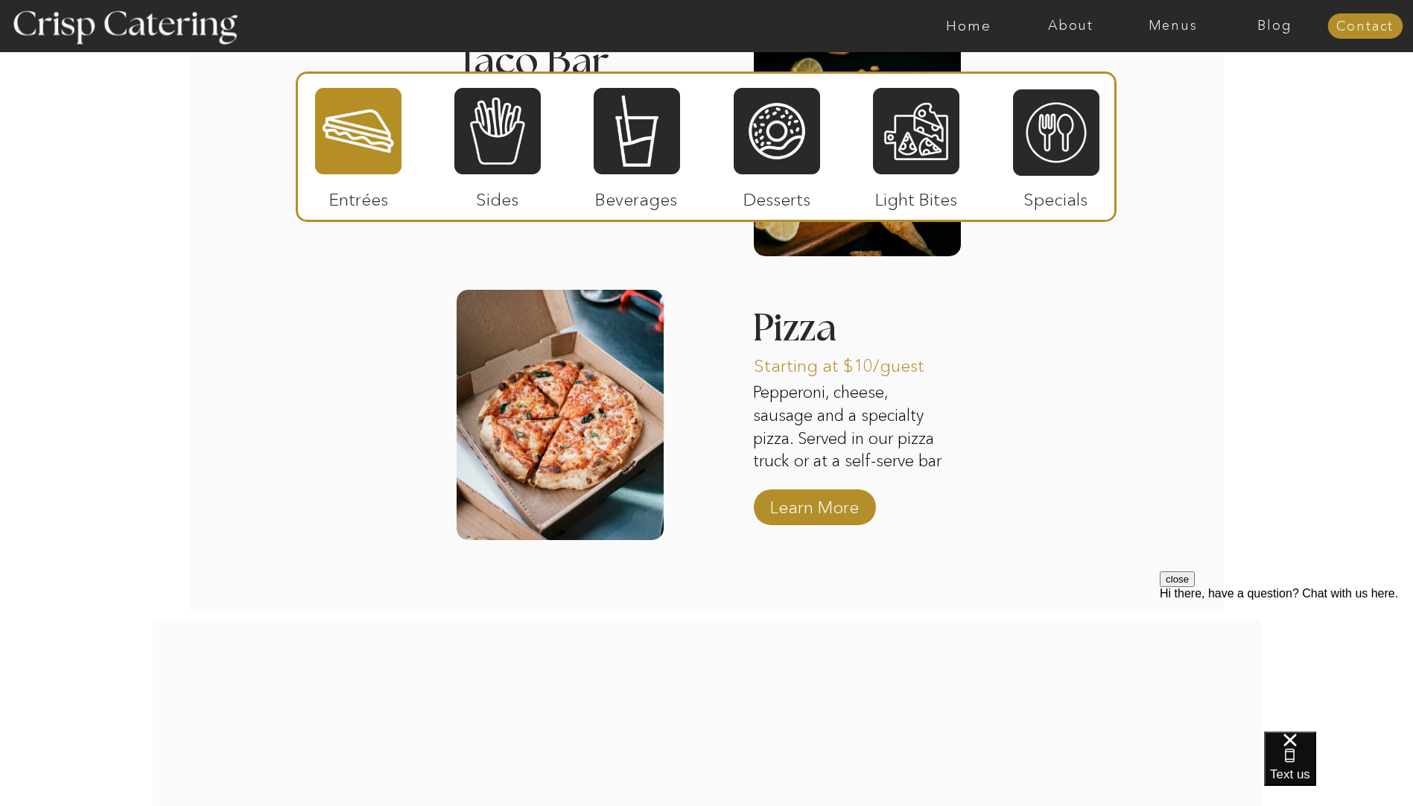
scroll to position [2359, 0]
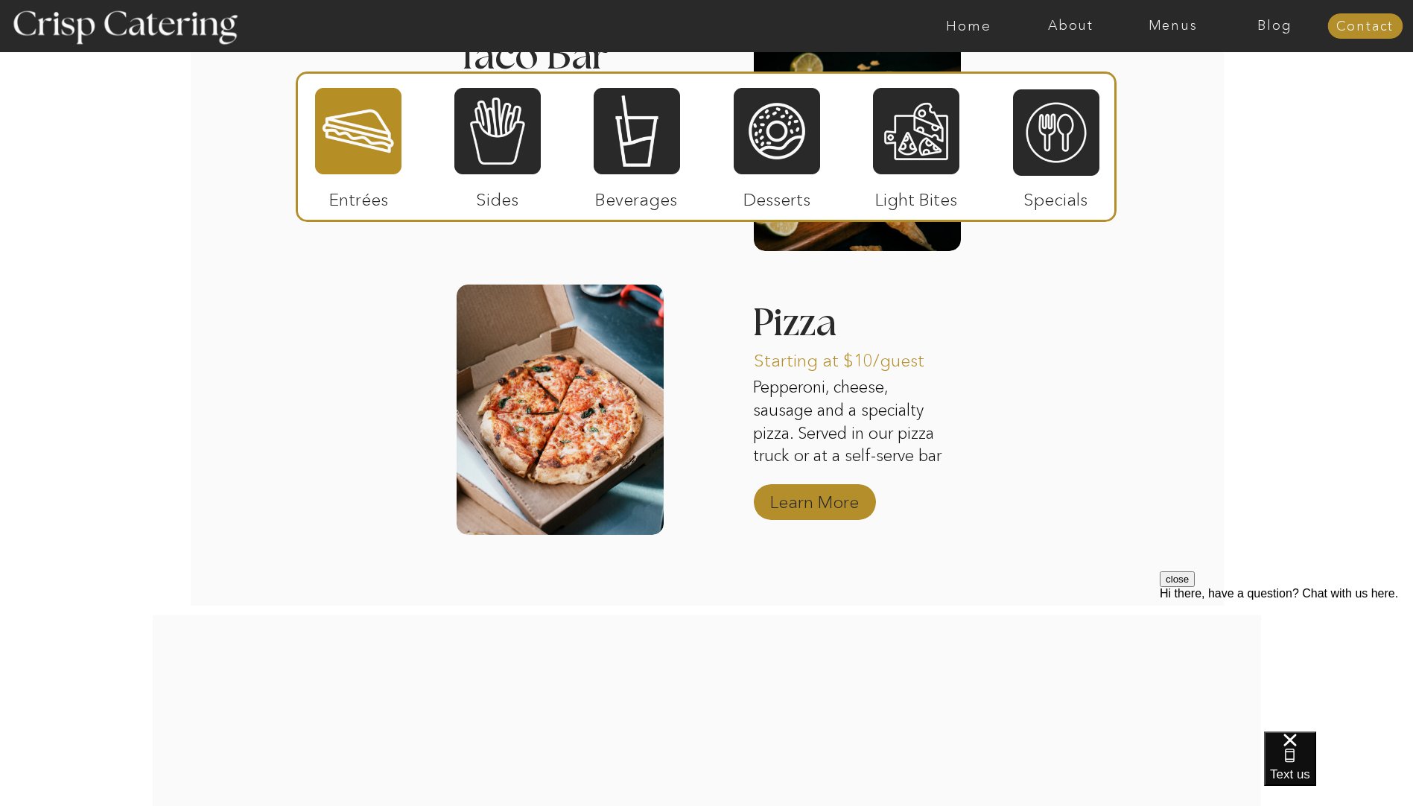
click at [818, 514] on p "Learn More" at bounding box center [814, 498] width 99 height 43
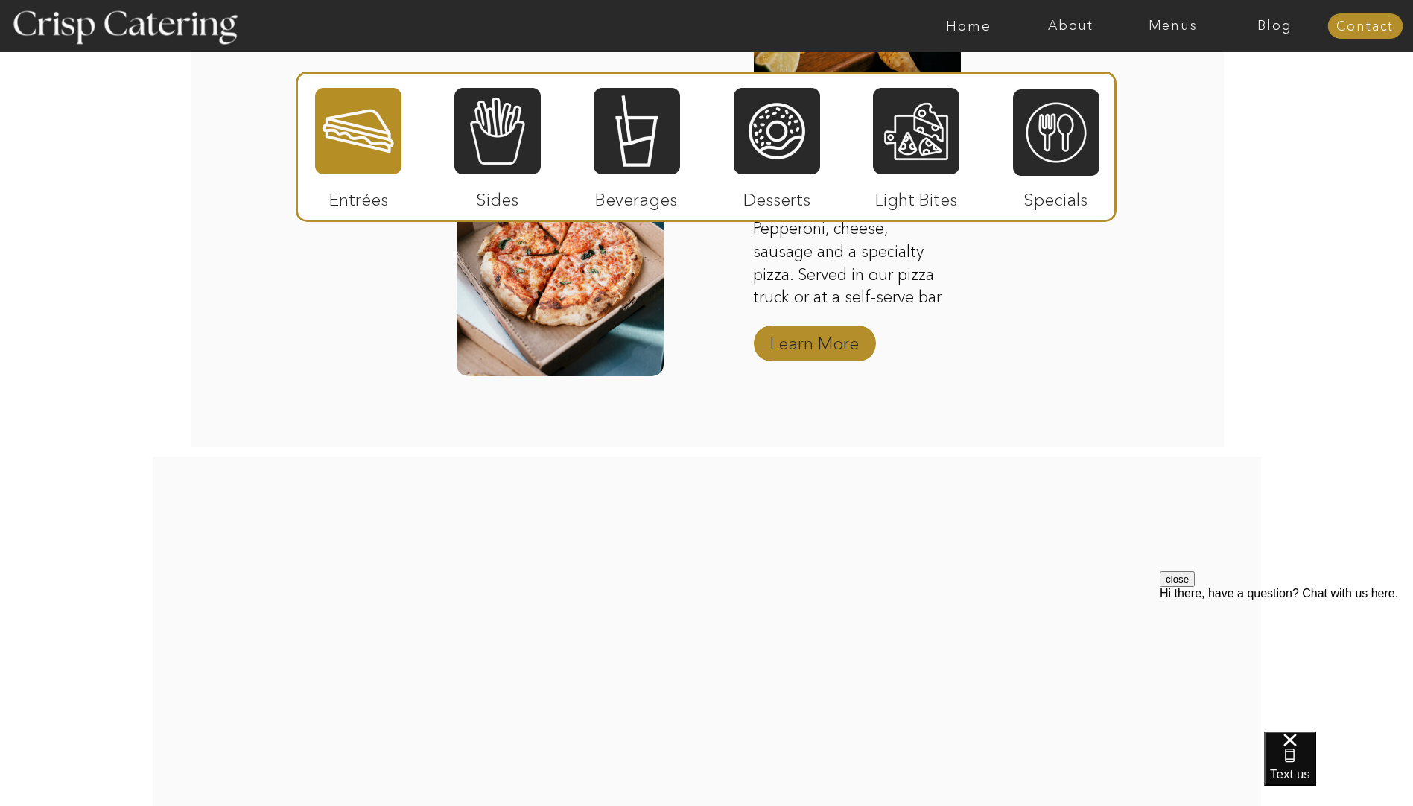
scroll to position [2514, 0]
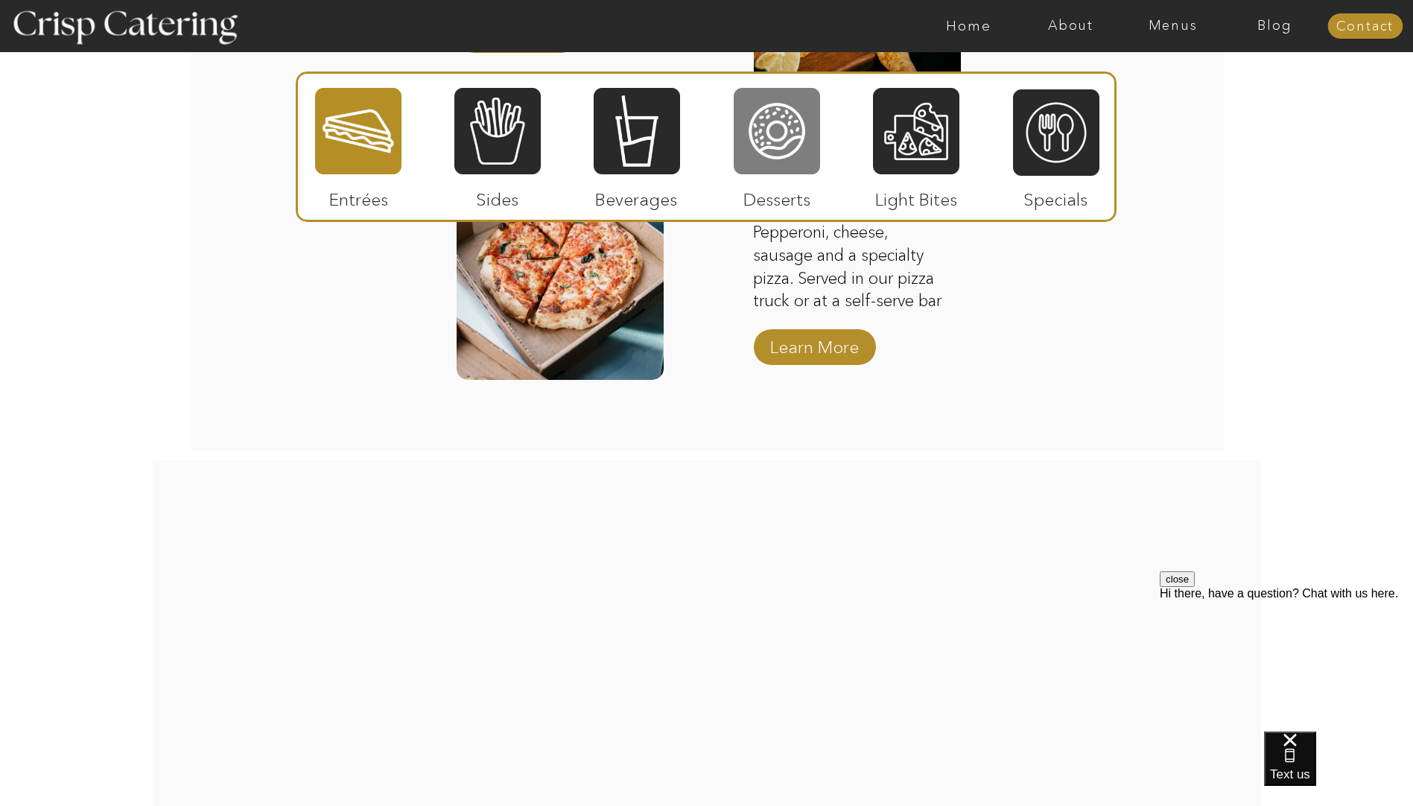
click at [781, 140] on div at bounding box center [777, 130] width 86 height 89
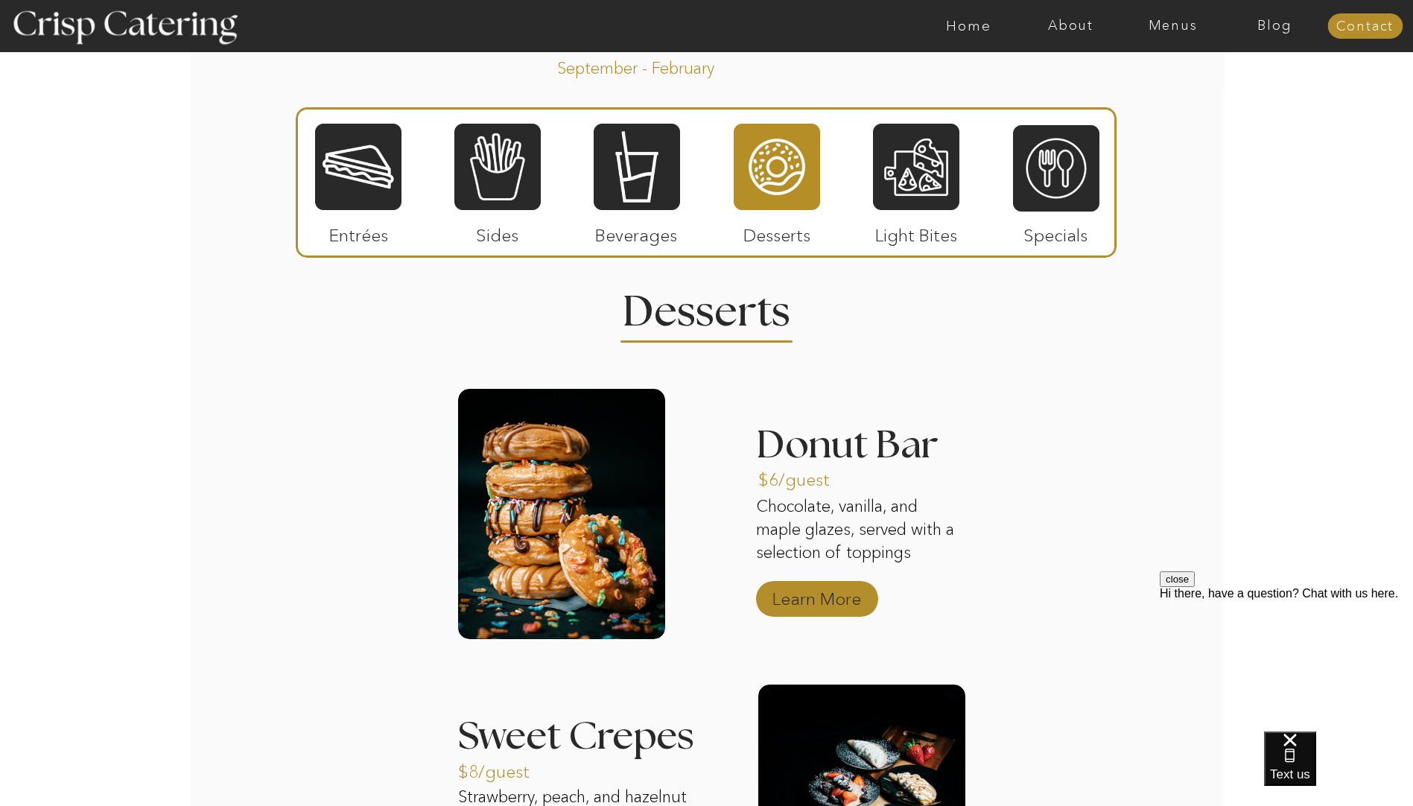
scroll to position [1738, 0]
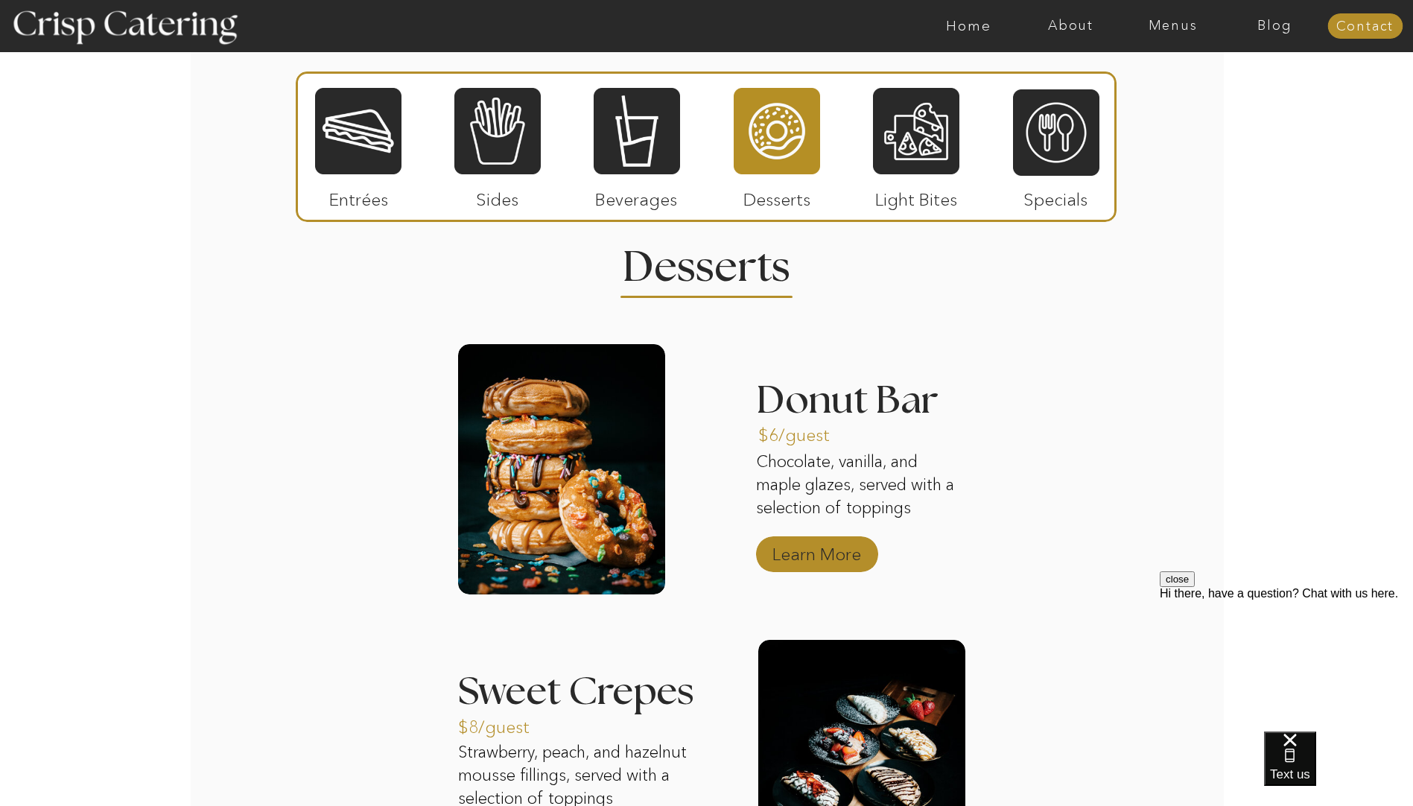
click at [804, 553] on p "Learn More" at bounding box center [816, 550] width 99 height 43
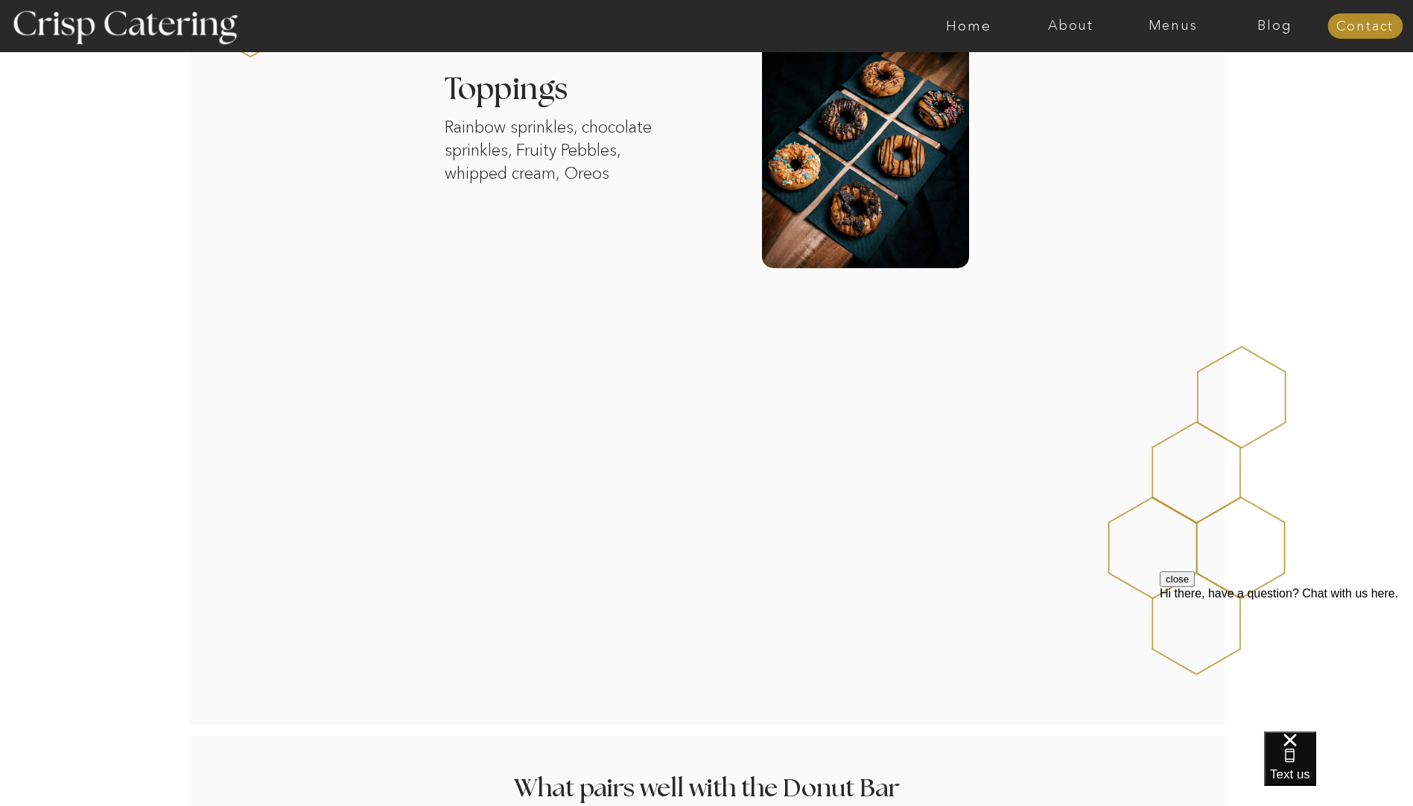
scroll to position [1272, 0]
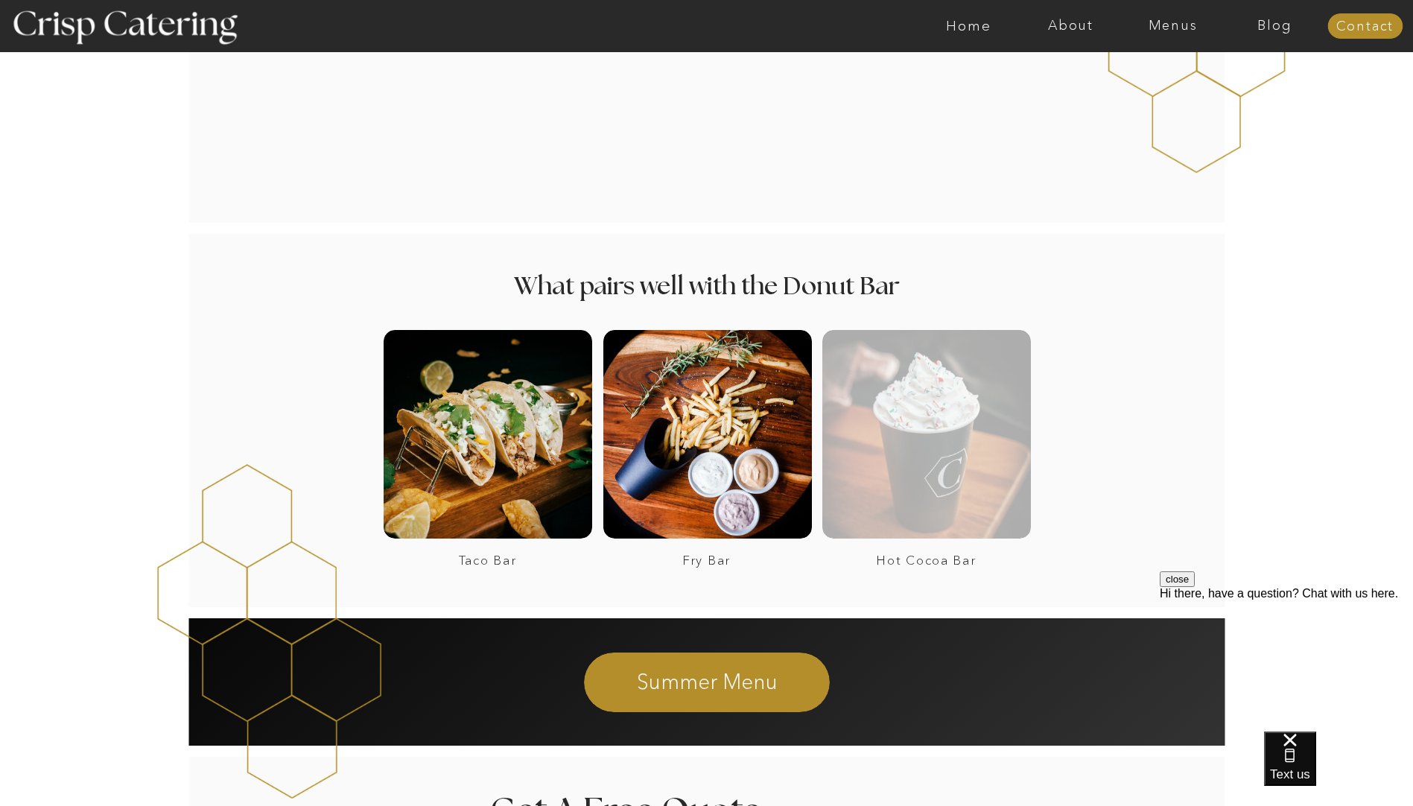
click at [944, 451] on div at bounding box center [926, 434] width 209 height 209
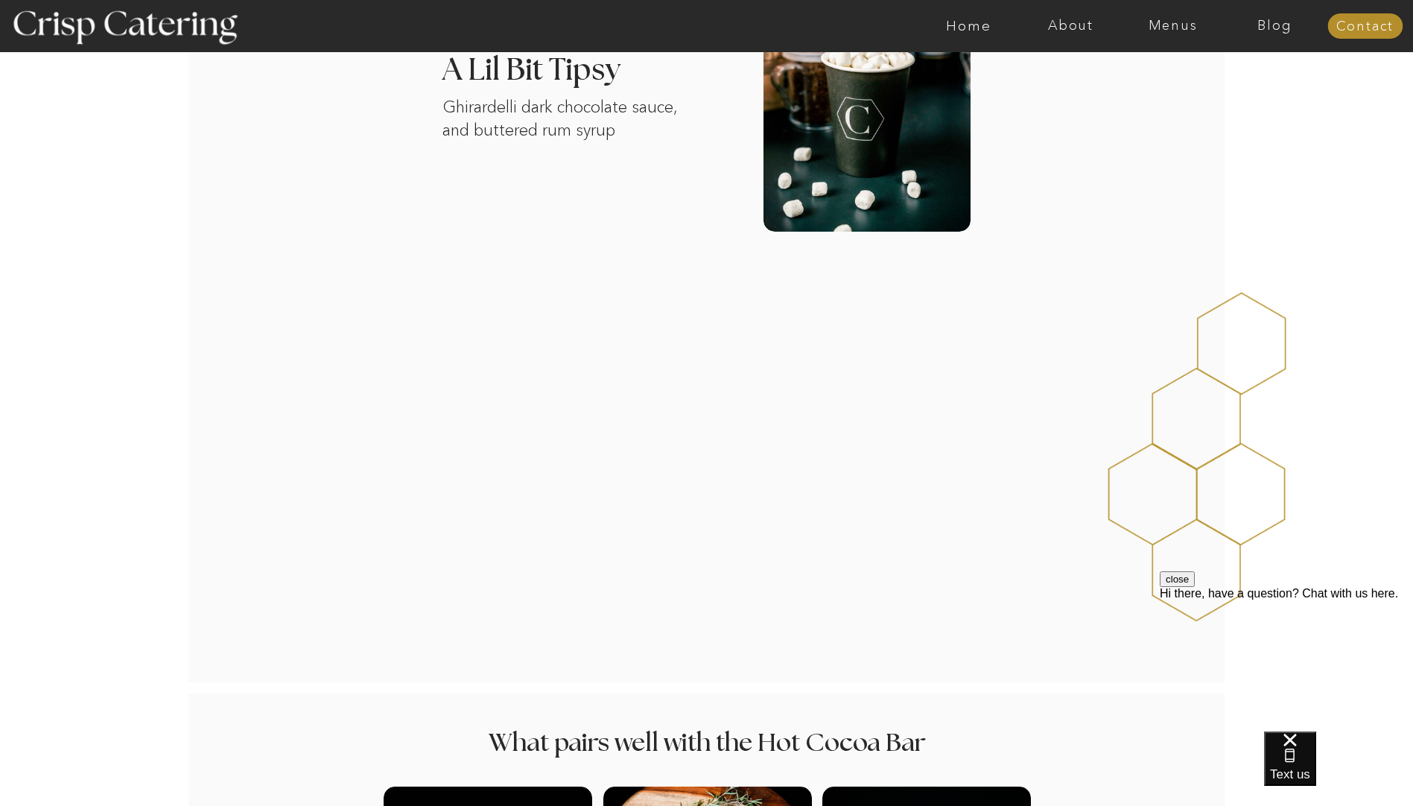
scroll to position [2061, 0]
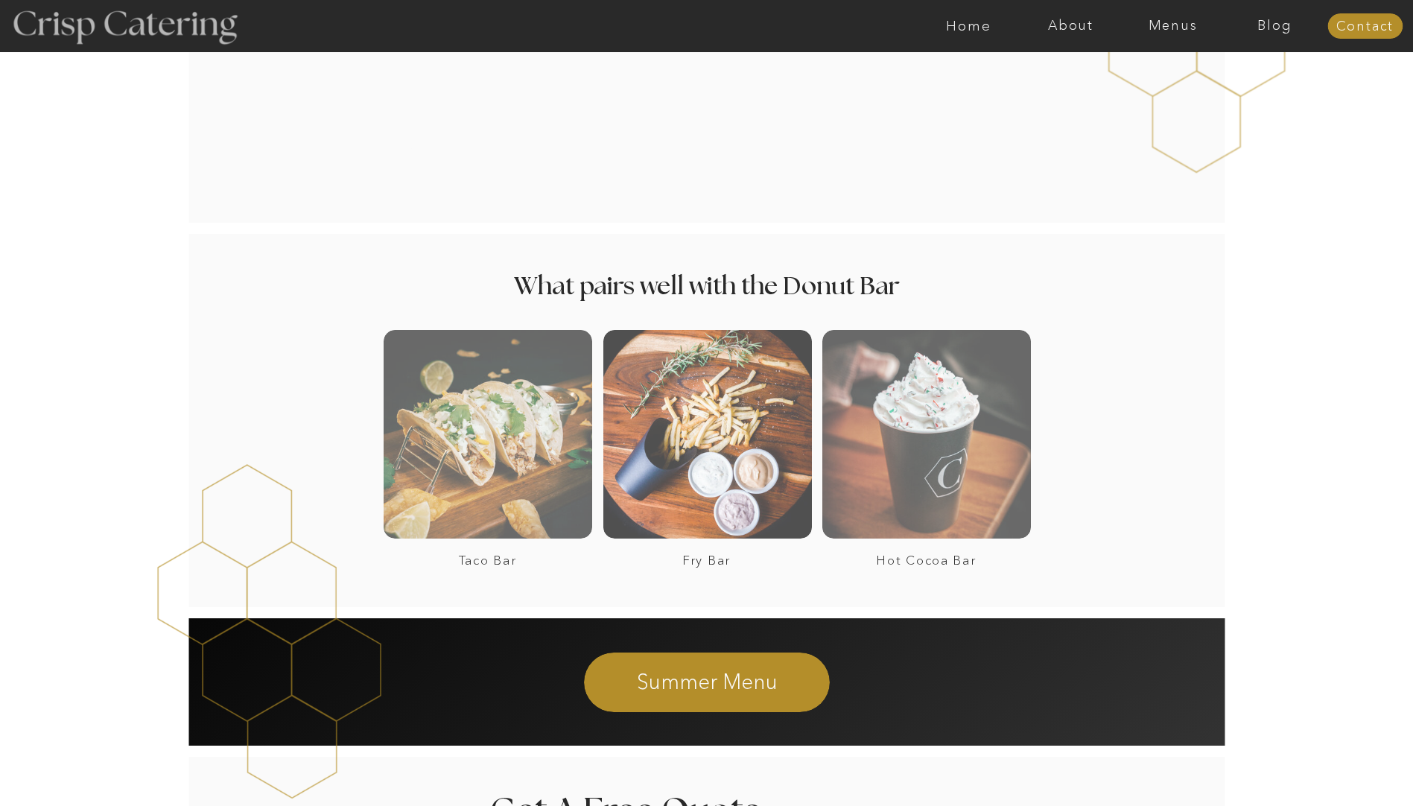
scroll to position [1272, 0]
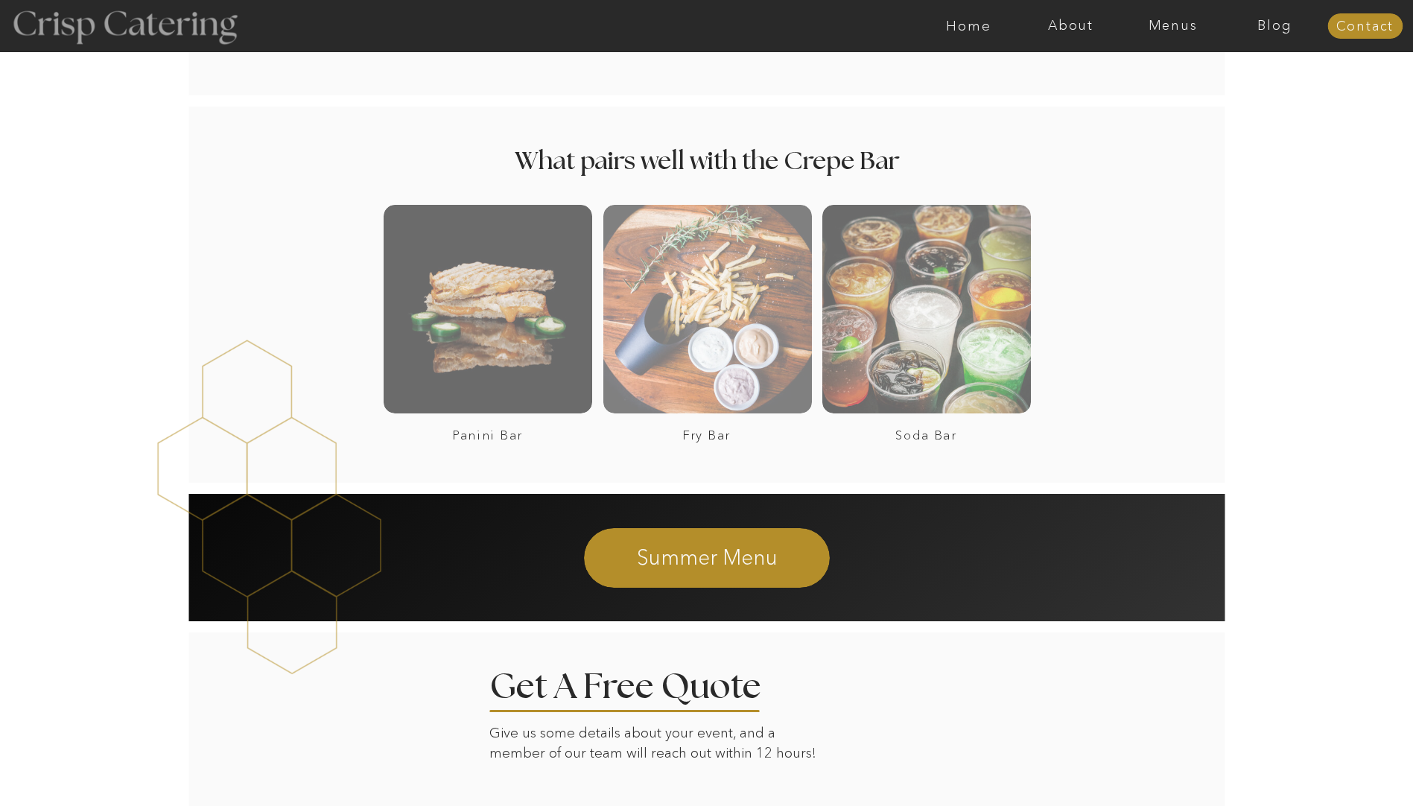
scroll to position [2141, 0]
